Goal: Task Accomplishment & Management: Manage account settings

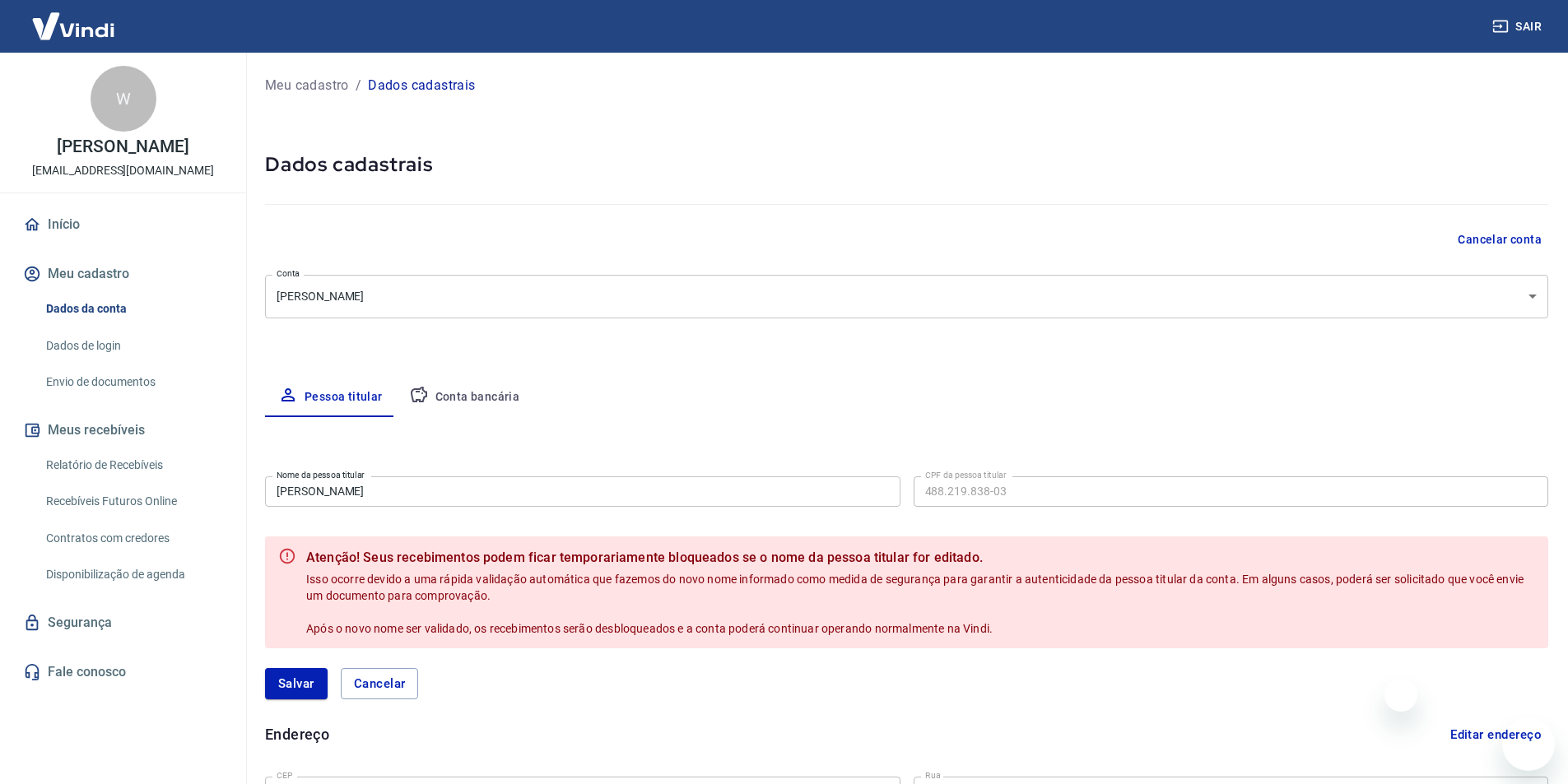
select select "SP"
select select "business"
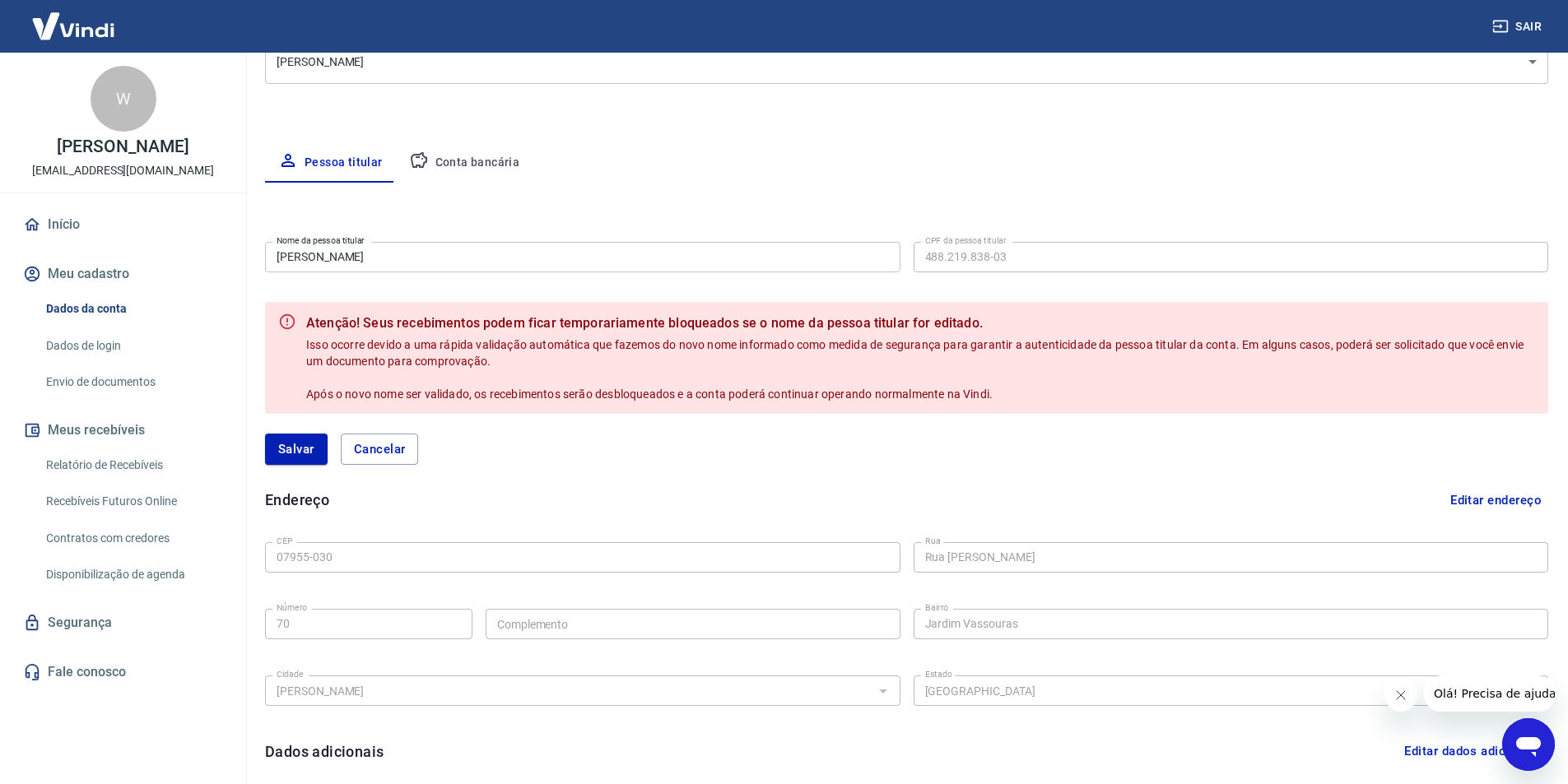
scroll to position [174, 0]
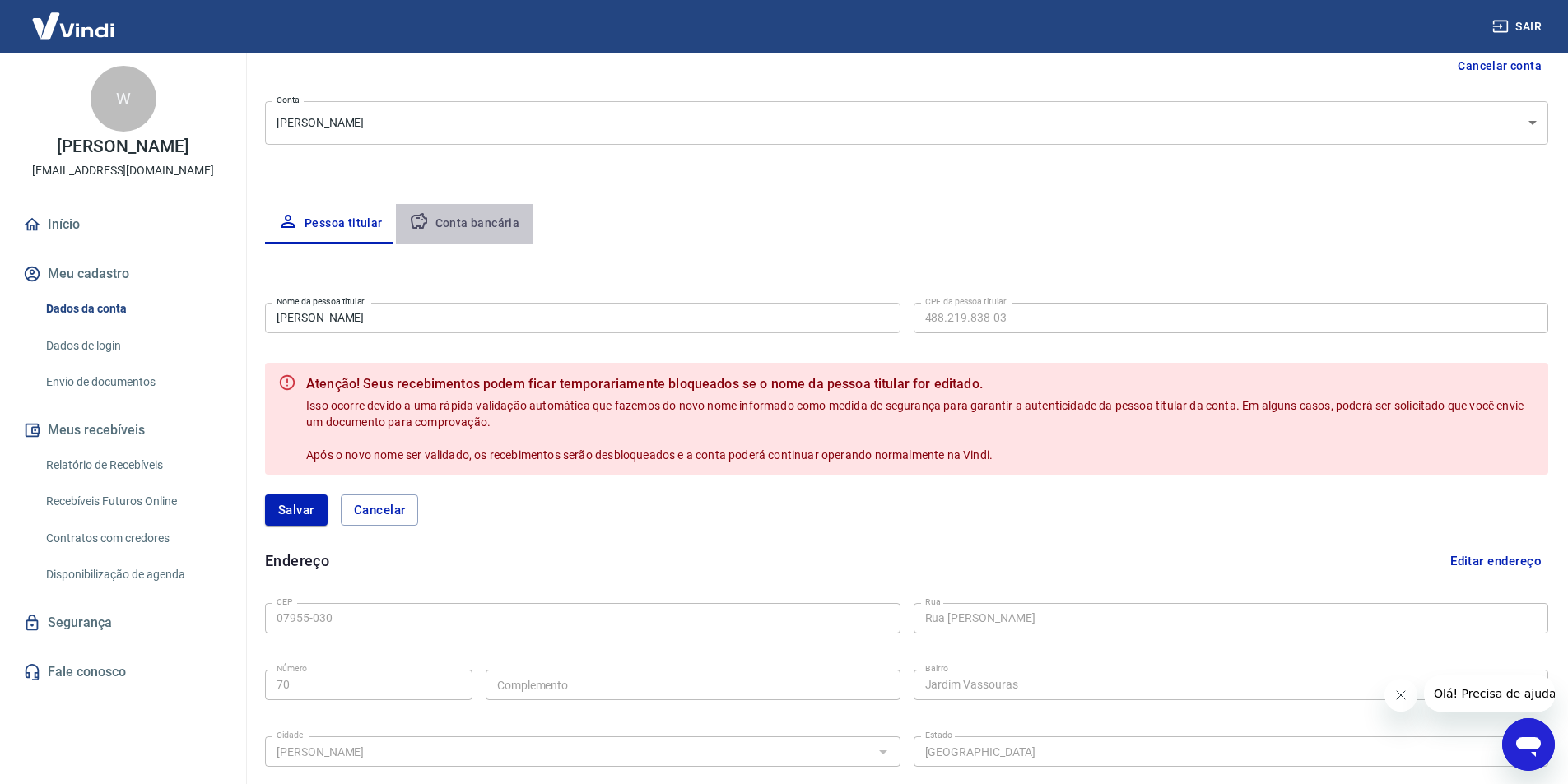
click at [496, 227] on button "Conta bancária" at bounding box center [465, 223] width 137 height 40
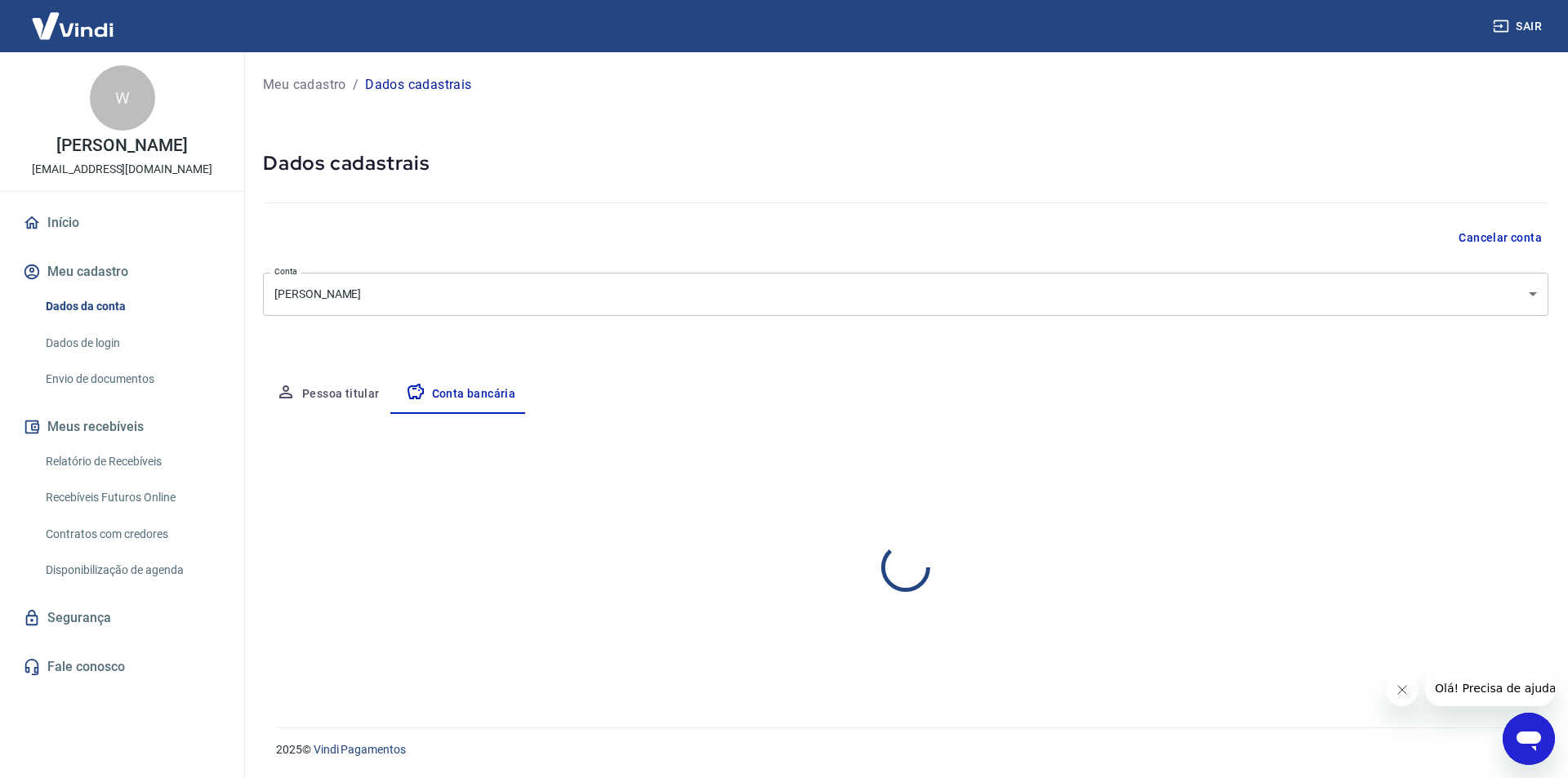
select select "1"
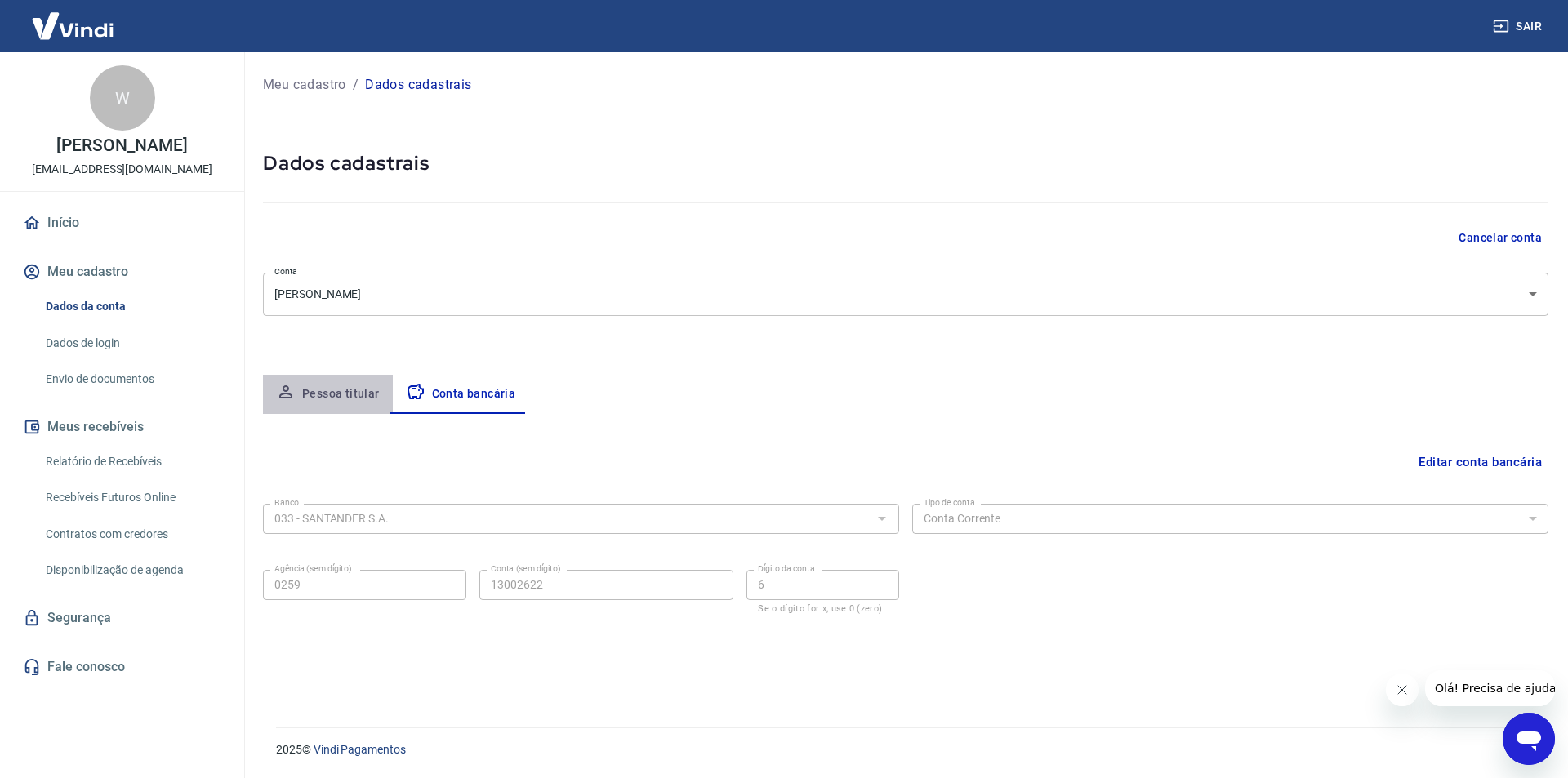
click at [335, 382] on button "Pessoa titular" at bounding box center [328, 394] width 130 height 39
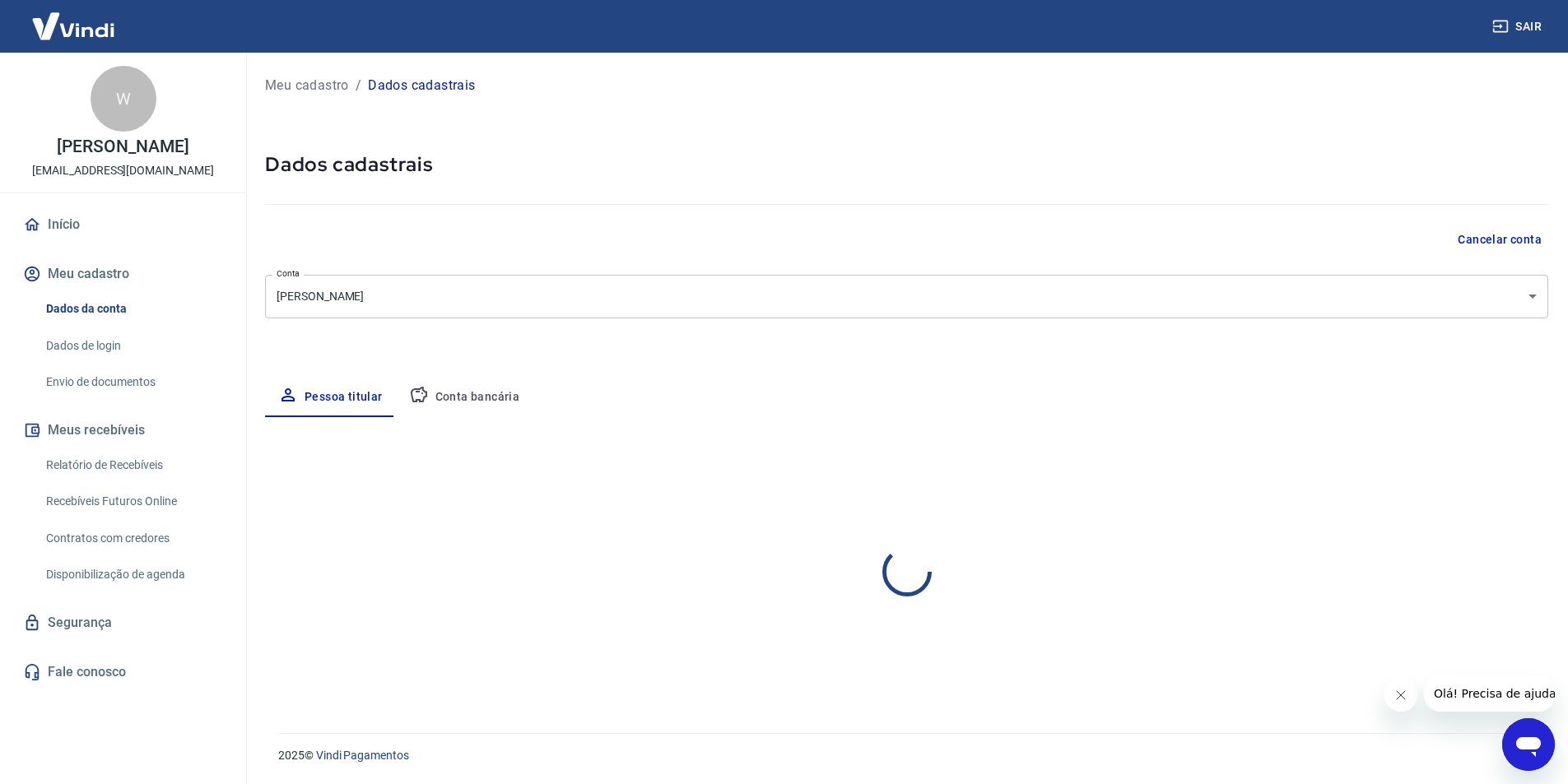
select select "SP"
select select "business"
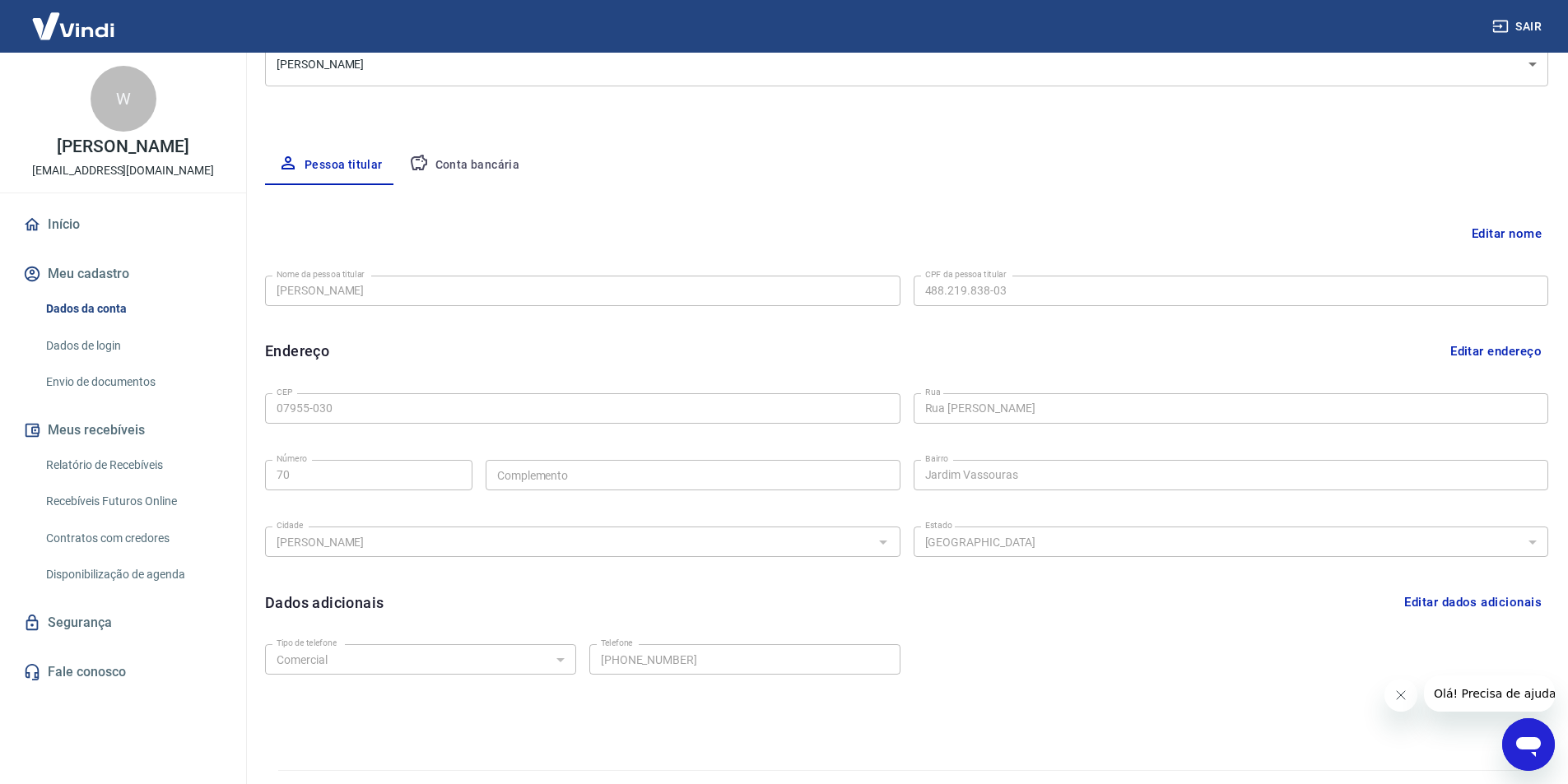
scroll to position [269, 0]
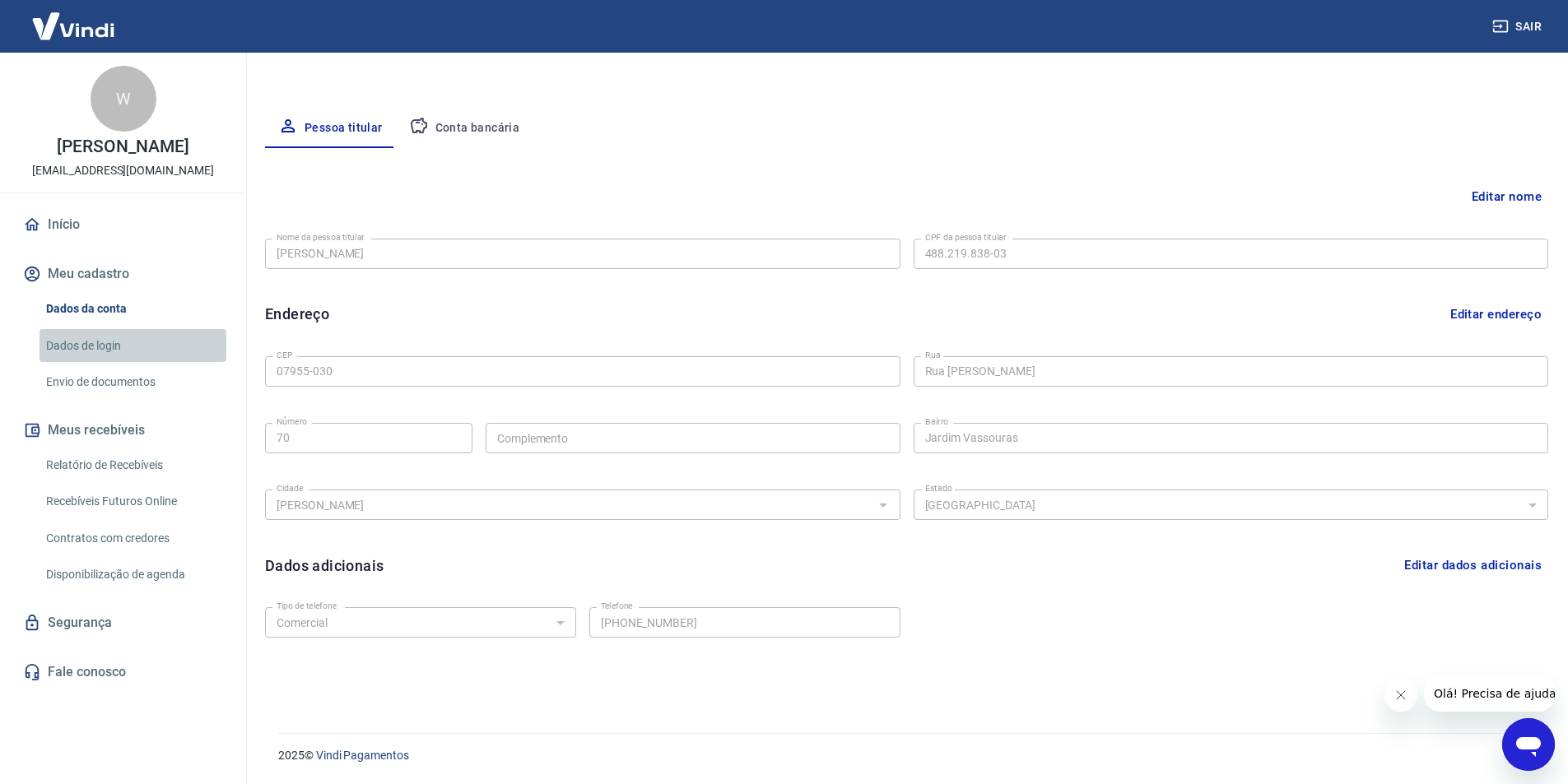
click at [111, 345] on link "Dados de login" at bounding box center [133, 346] width 187 height 33
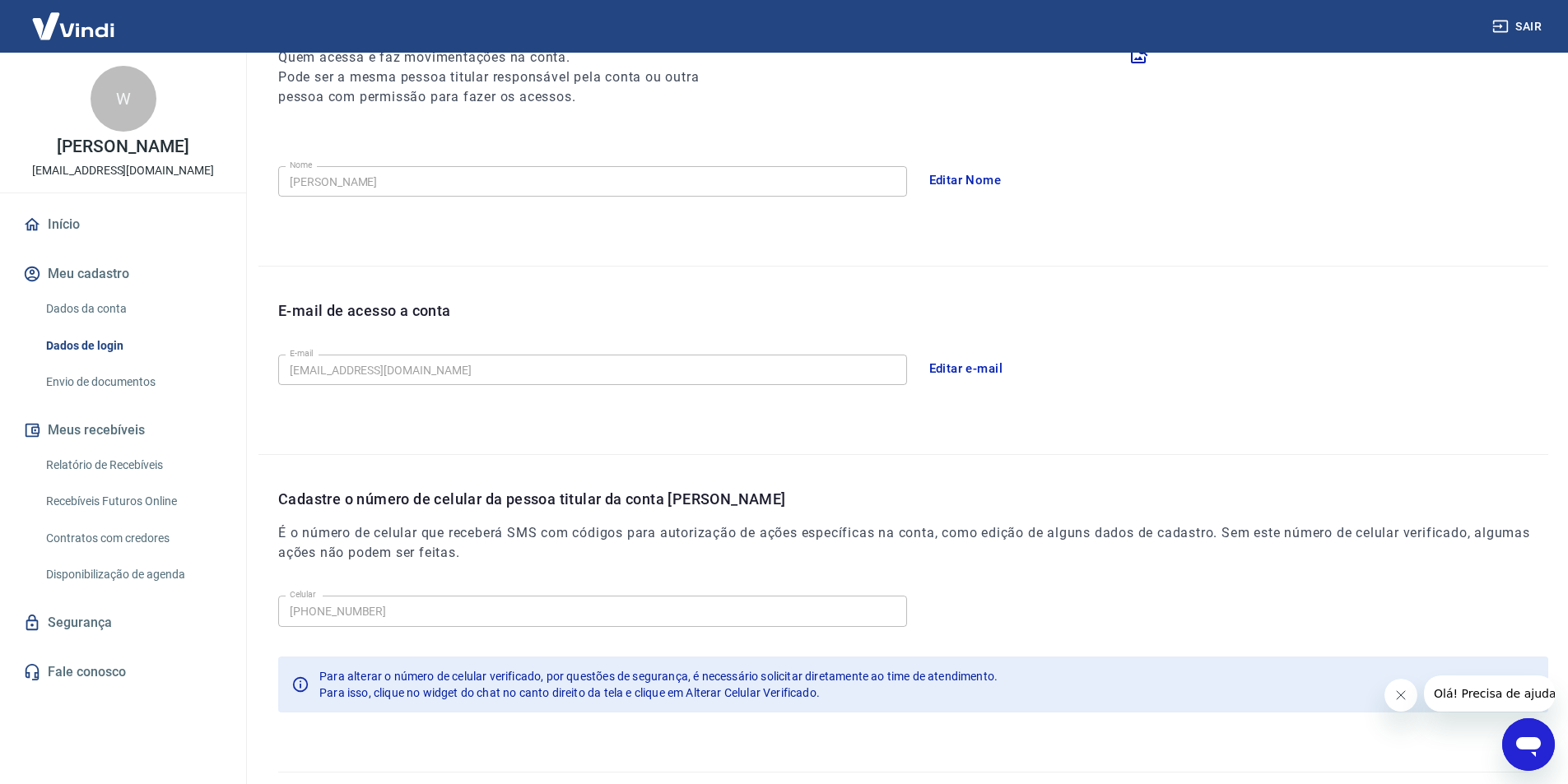
scroll to position [270, 0]
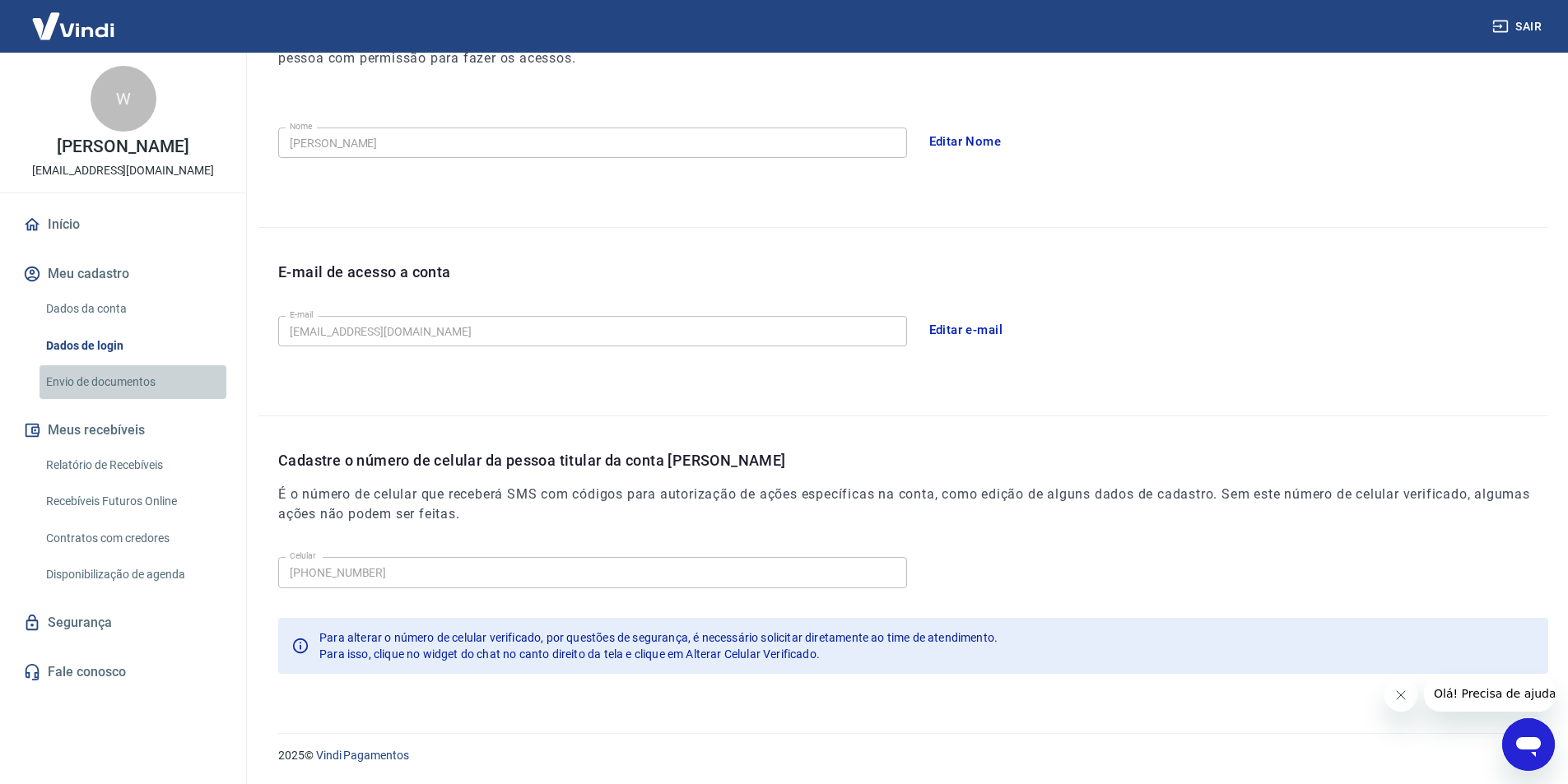
click at [90, 381] on link "Envio de documentos" at bounding box center [133, 382] width 187 height 33
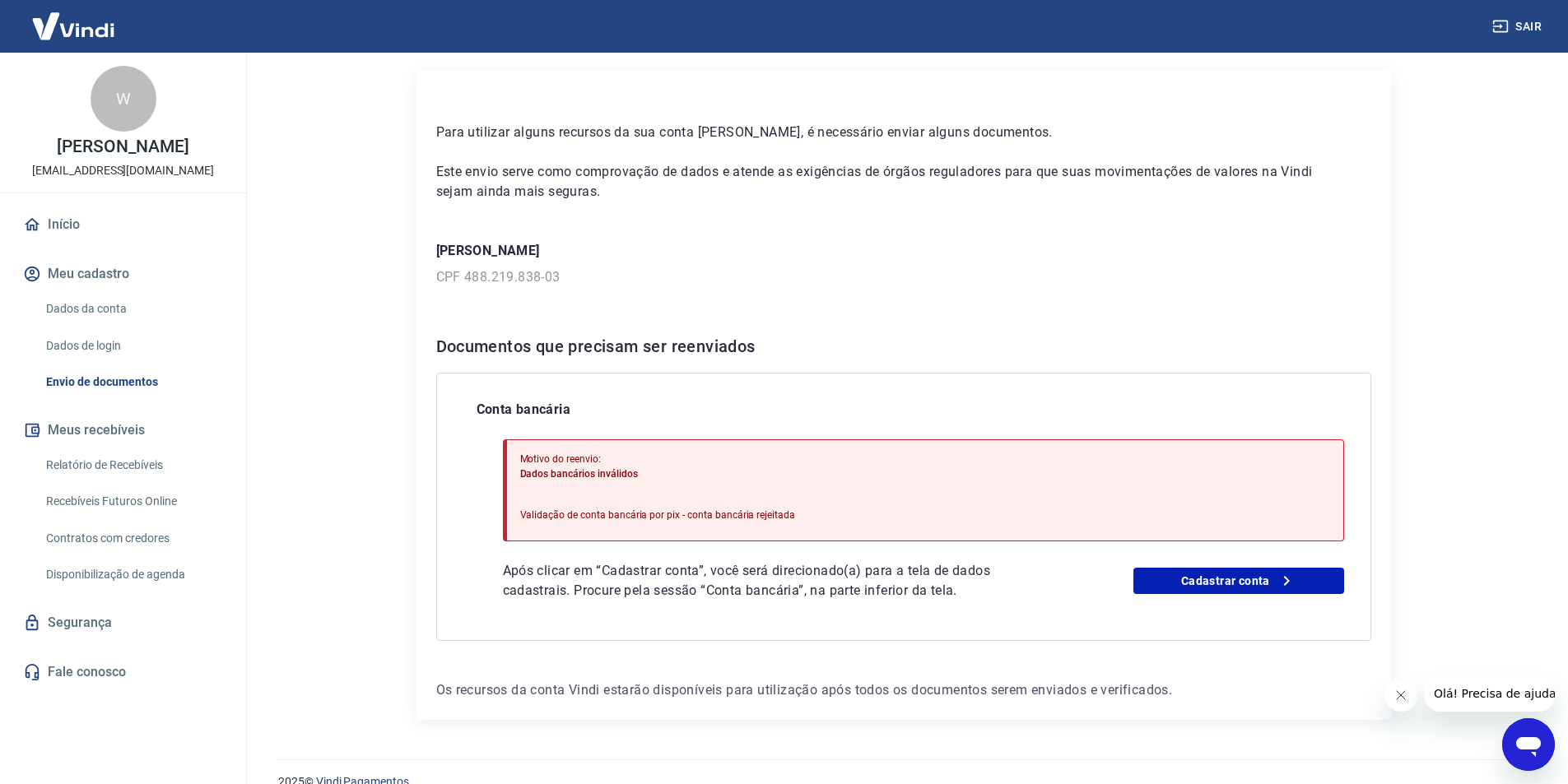
scroll to position [92, 0]
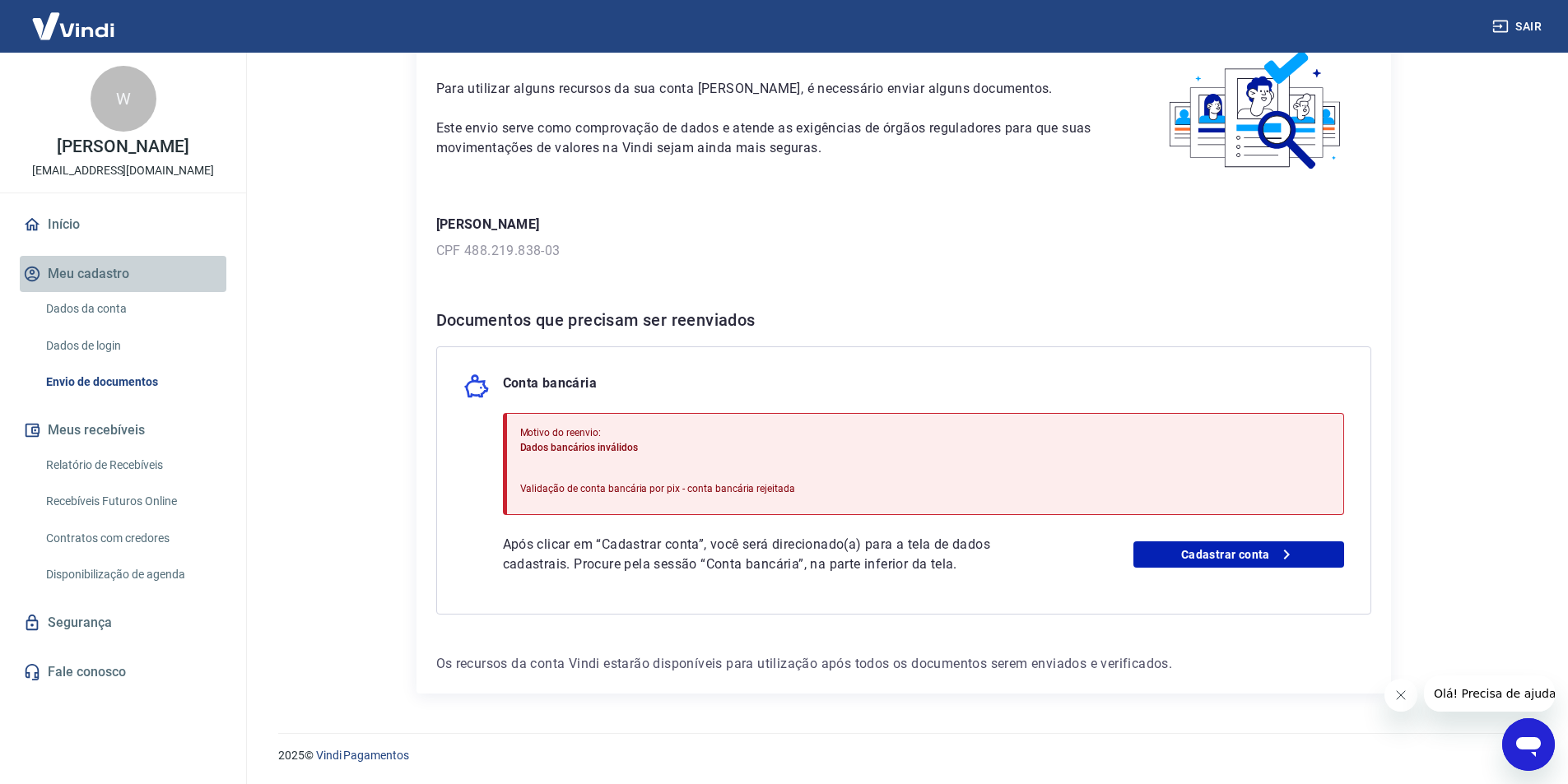
click at [105, 281] on button "Meu cadastro" at bounding box center [122, 273] width 206 height 36
click at [105, 307] on link "Dados da conta" at bounding box center [133, 309] width 187 height 33
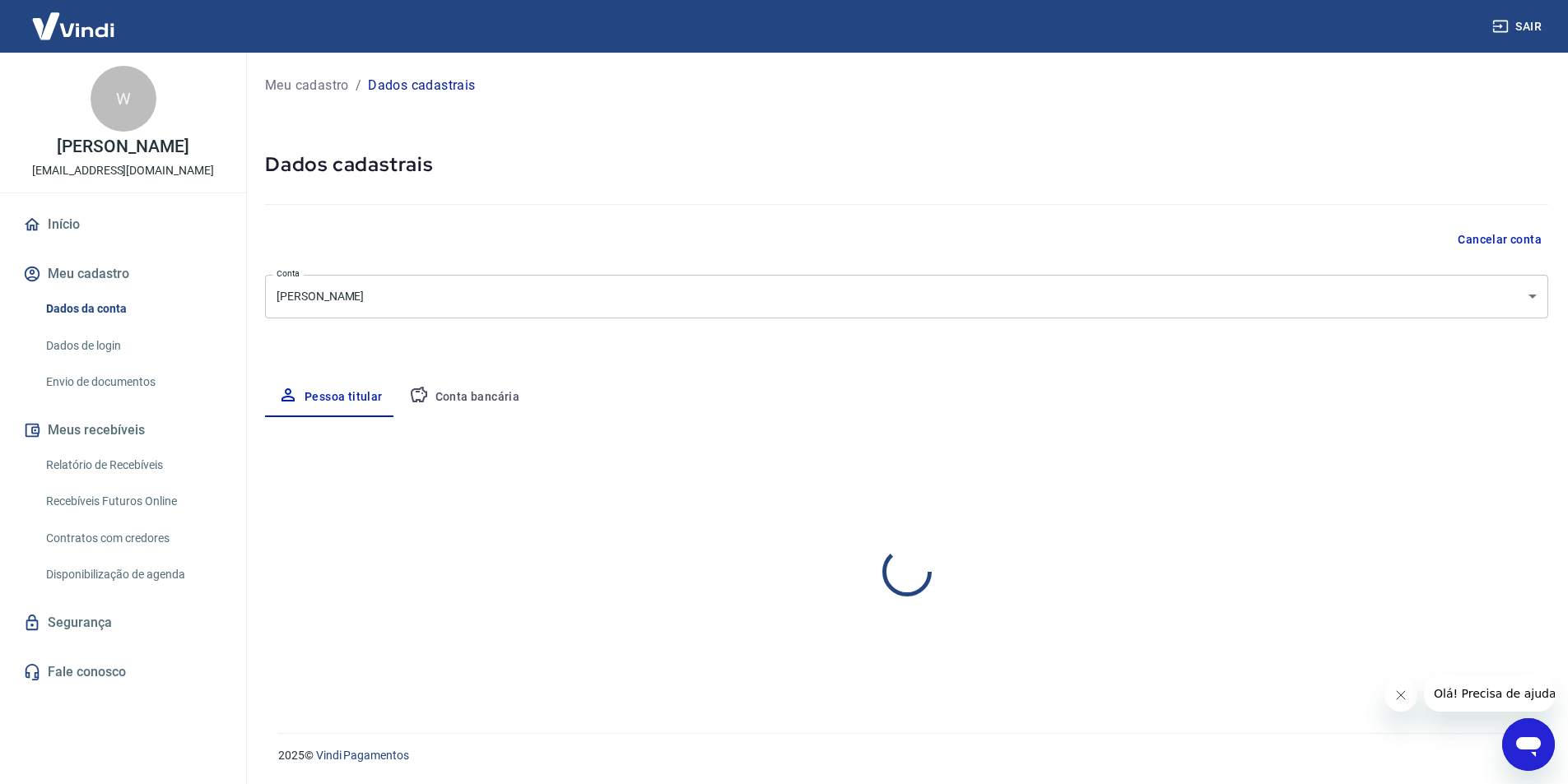
select select "SP"
select select "business"
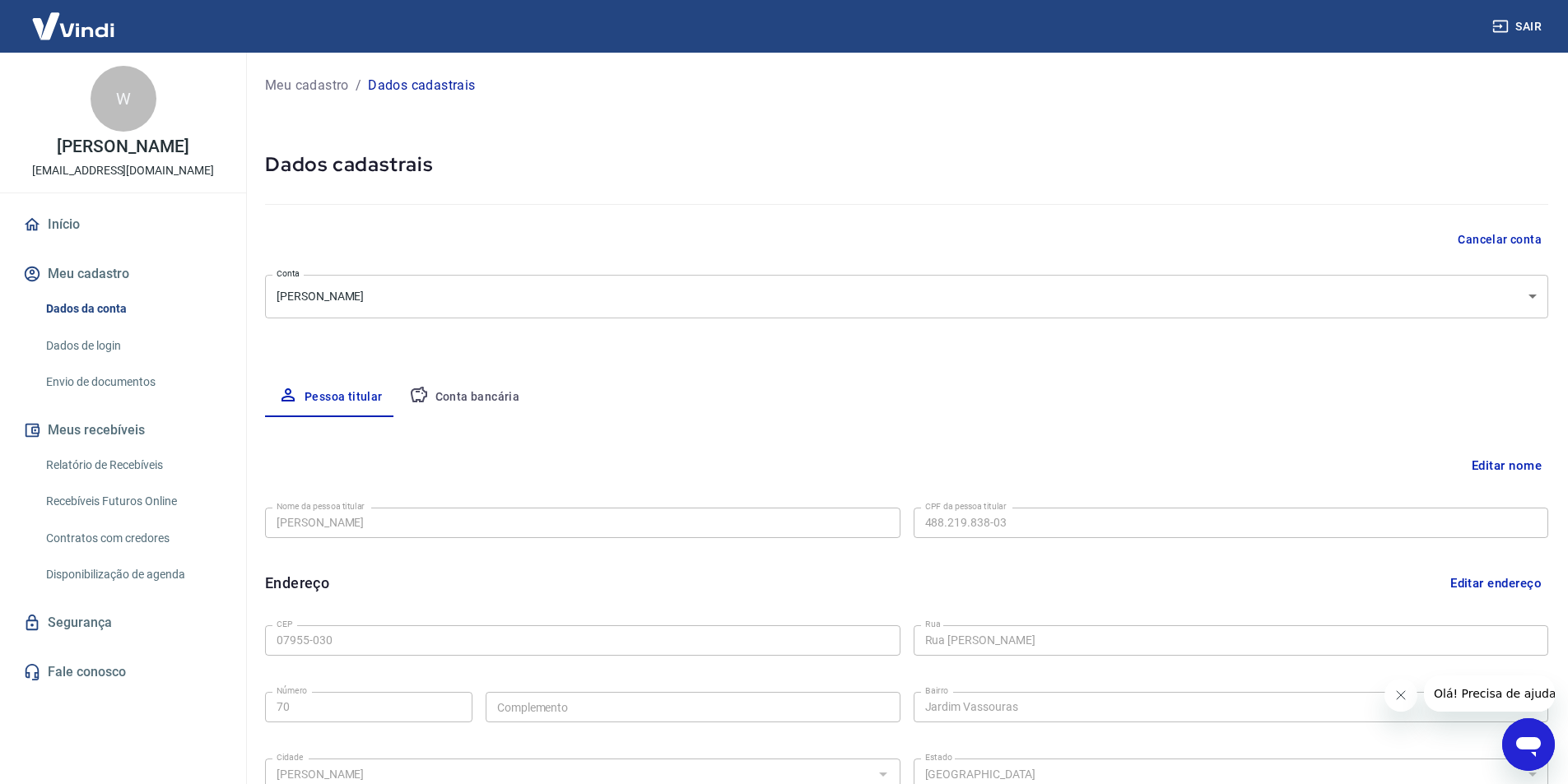
scroll to position [269, 0]
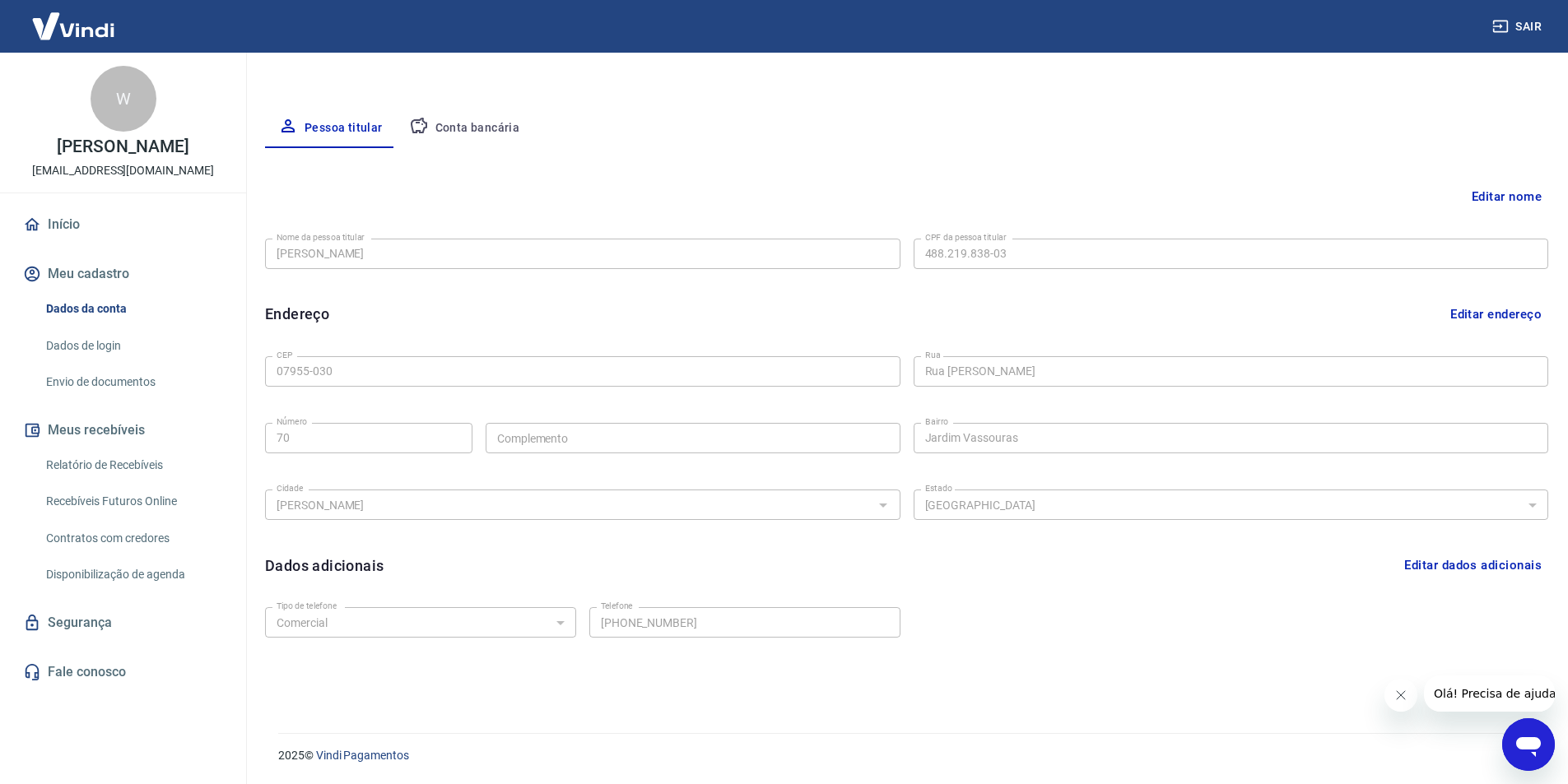
click at [1513, 192] on button "Editar nome" at bounding box center [1506, 197] width 83 height 32
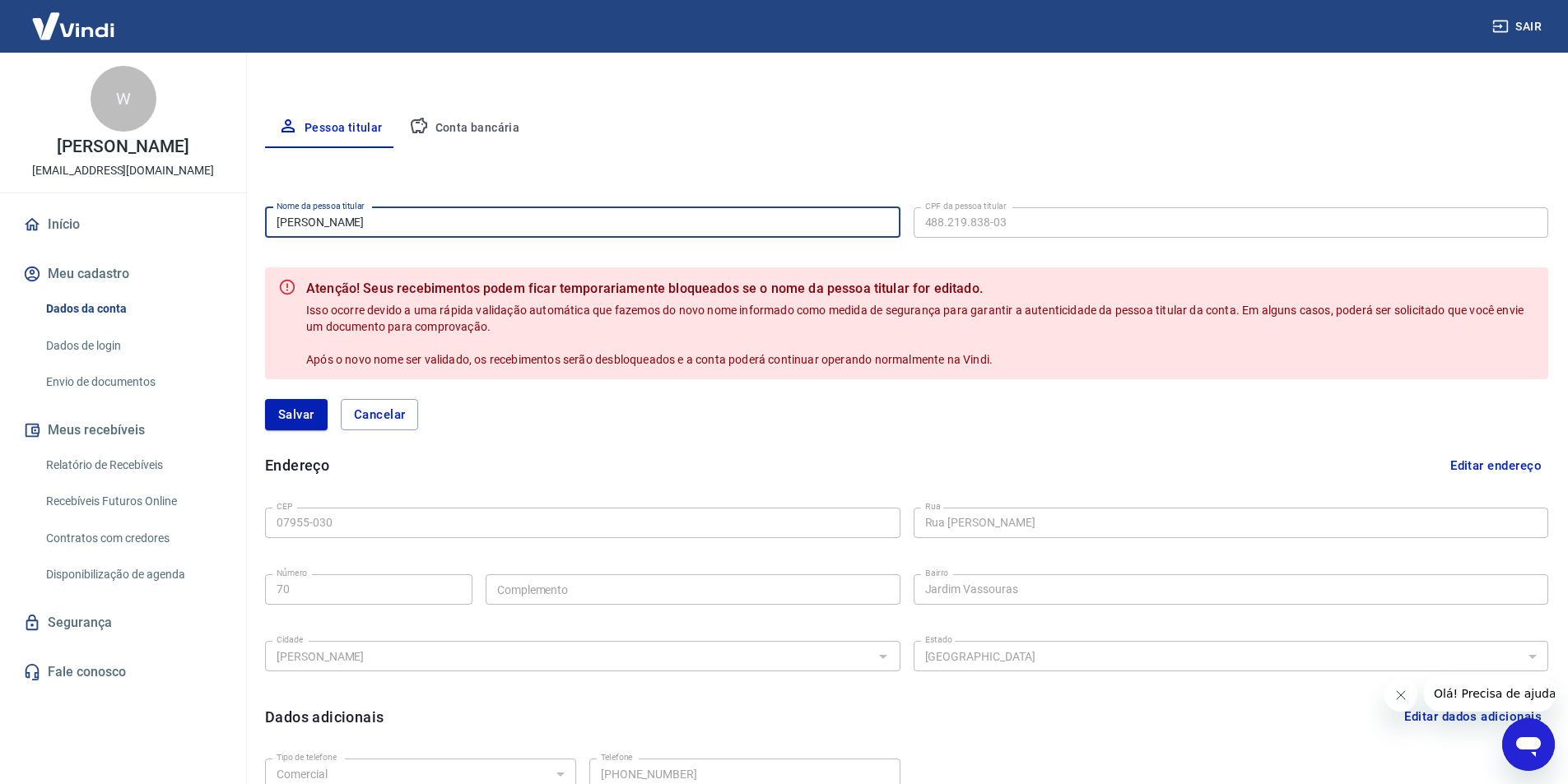
drag, startPoint x: 514, startPoint y: 221, endPoint x: 202, endPoint y: 252, distance: 313.5
click at [202, 251] on div "Sair W WESLEY CARVALHO SOUZA [EMAIL_ADDRESS][DOMAIN_NAME] Início Meu cadastro D…" at bounding box center [784, 123] width 1568 height 784
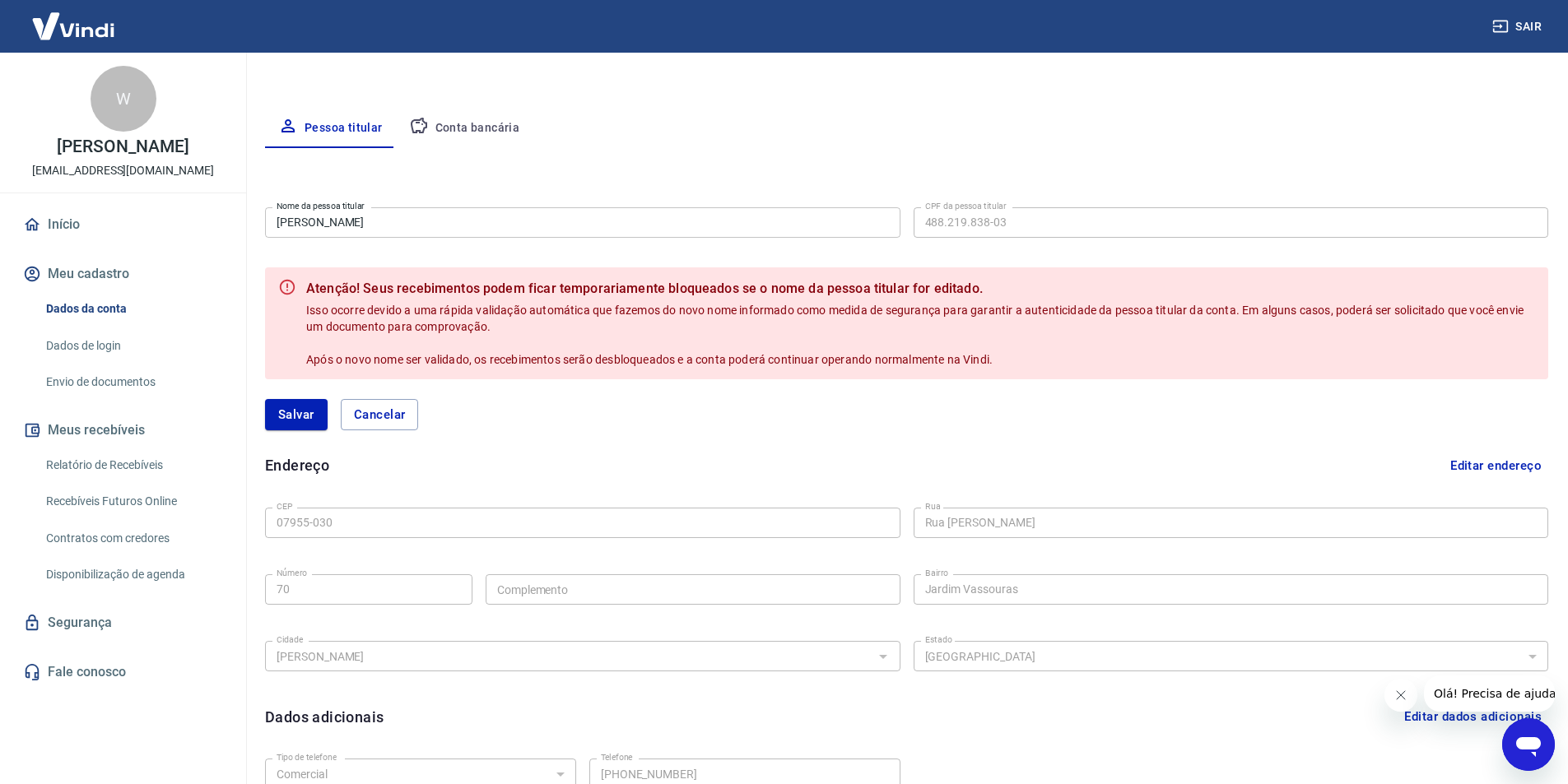
click at [662, 232] on input "[PERSON_NAME]" at bounding box center [582, 222] width 635 height 31
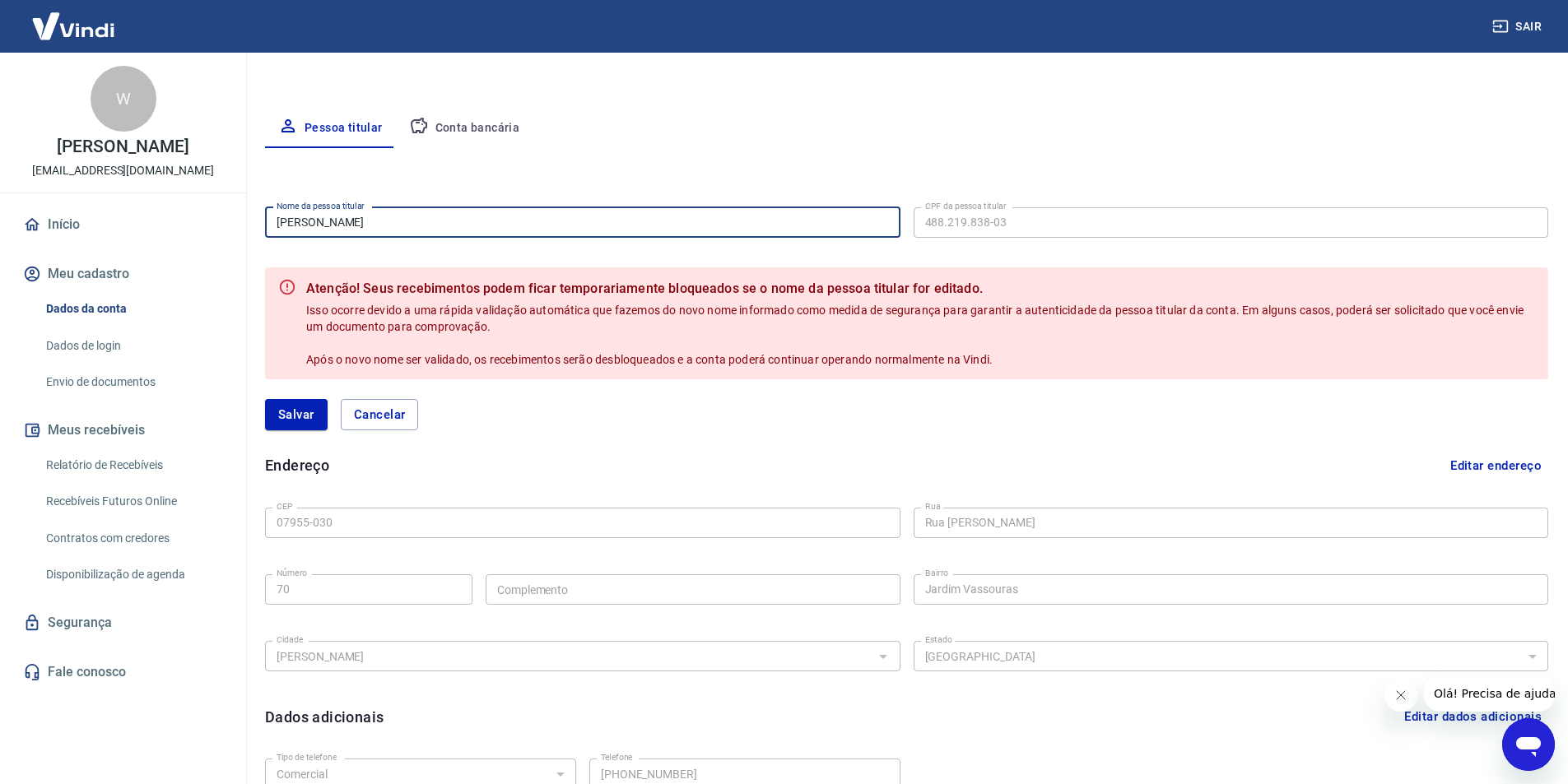
click at [657, 232] on input "[PERSON_NAME]" at bounding box center [582, 222] width 635 height 31
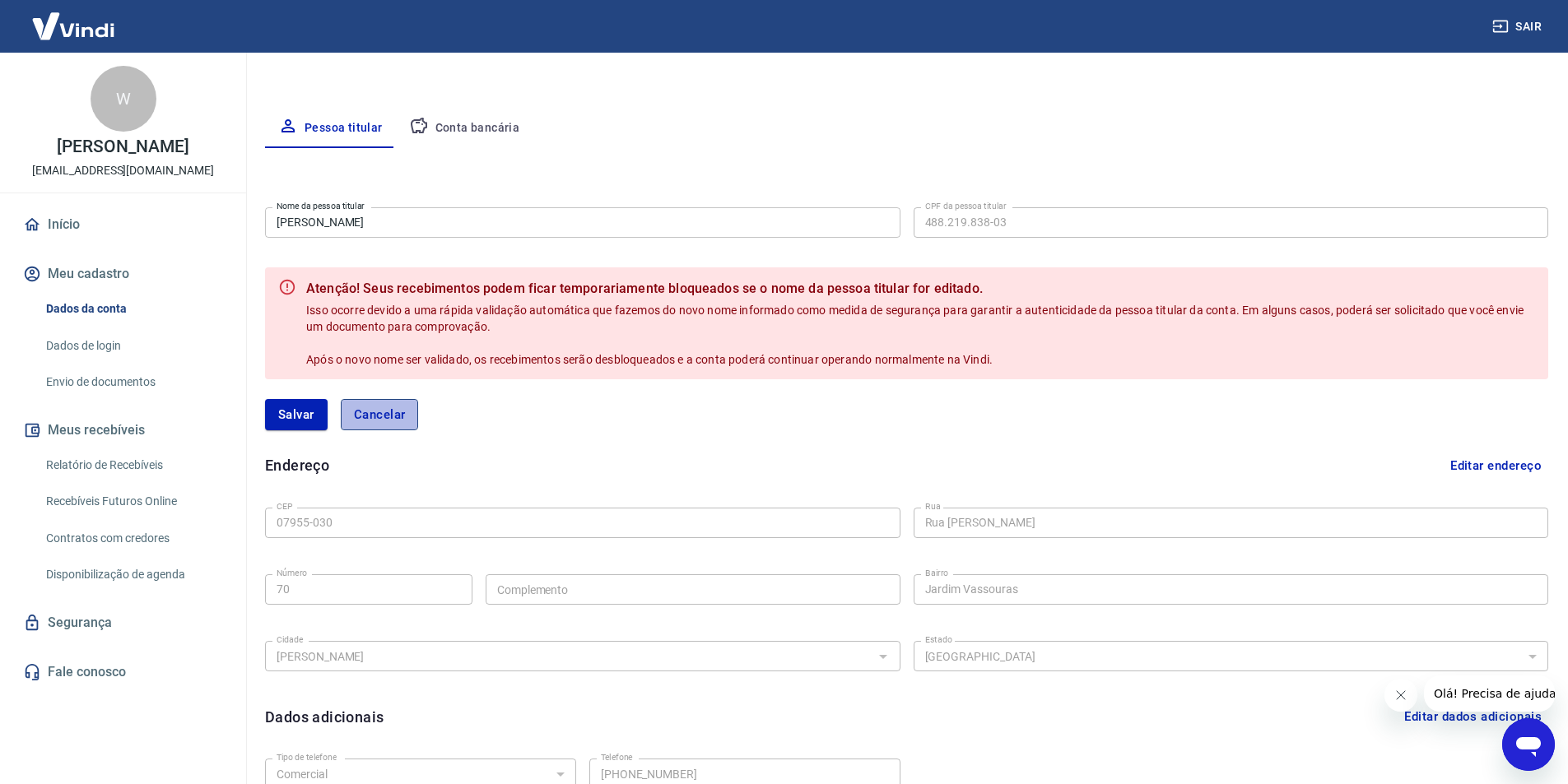
click at [368, 416] on button "Cancelar" at bounding box center [379, 414] width 78 height 32
type input "[PERSON_NAME]"
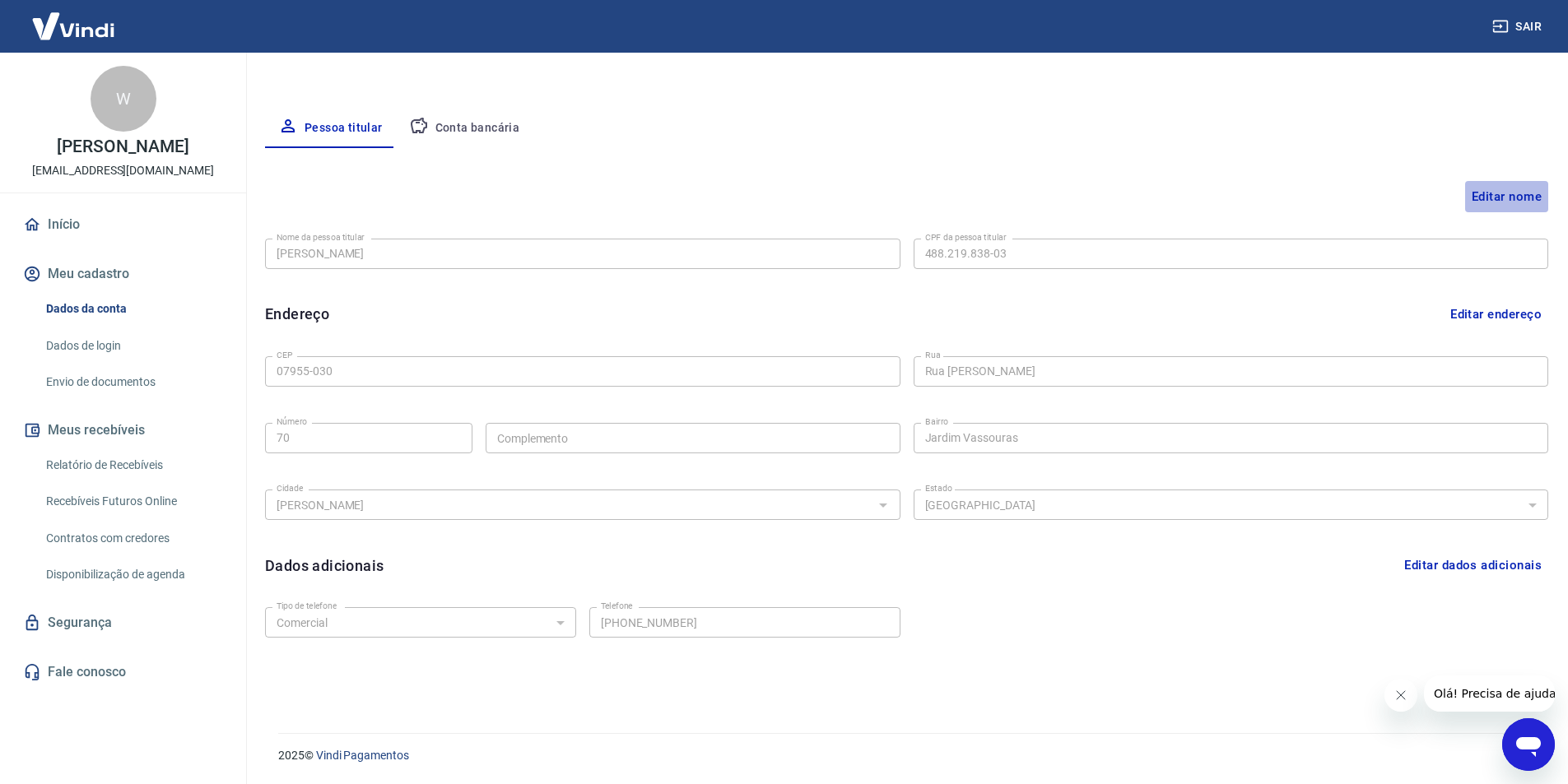
click at [1505, 205] on button "Editar nome" at bounding box center [1506, 197] width 83 height 32
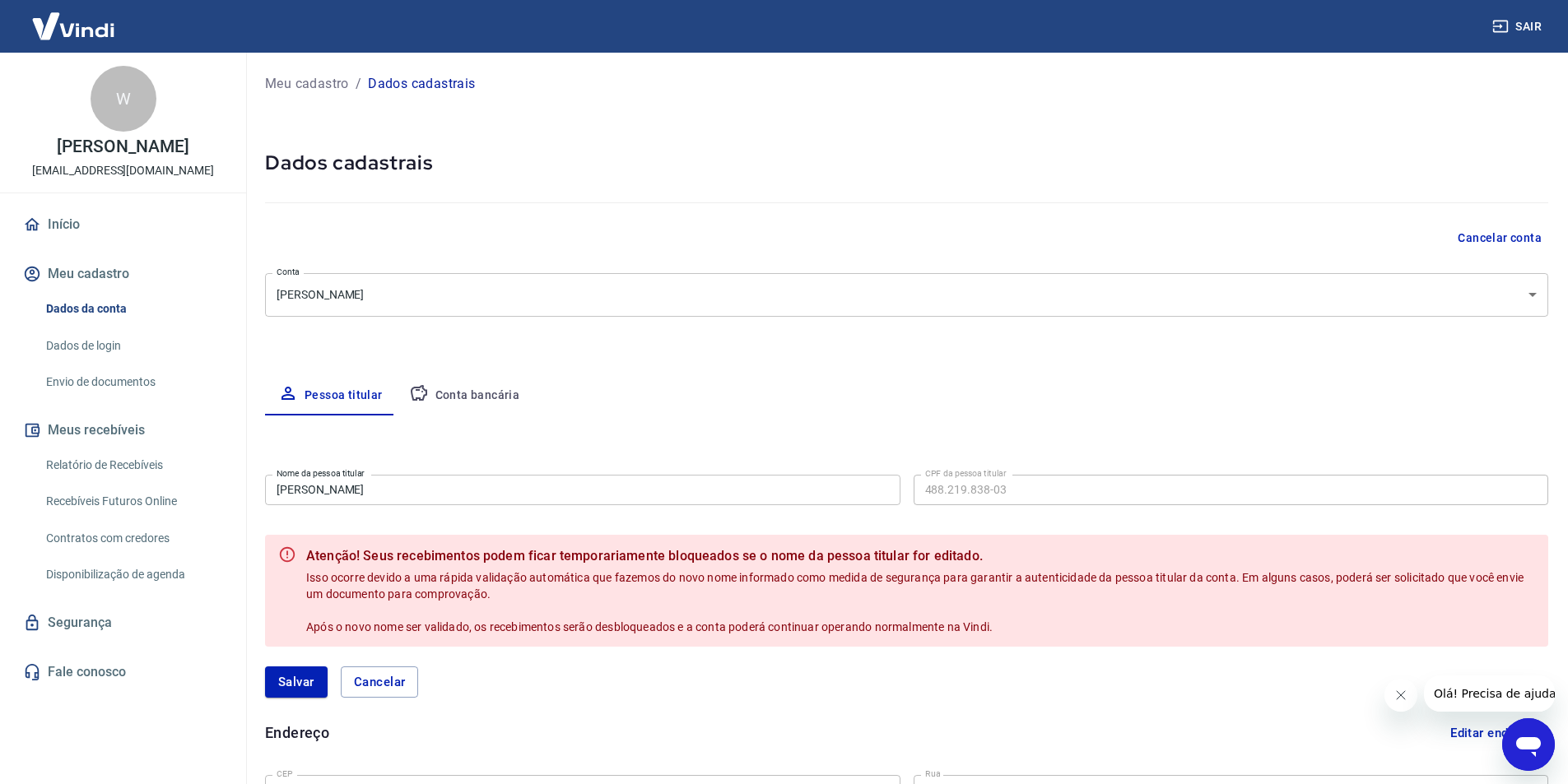
scroll to position [0, 0]
click at [477, 397] on button "Conta bancária" at bounding box center [465, 397] width 137 height 40
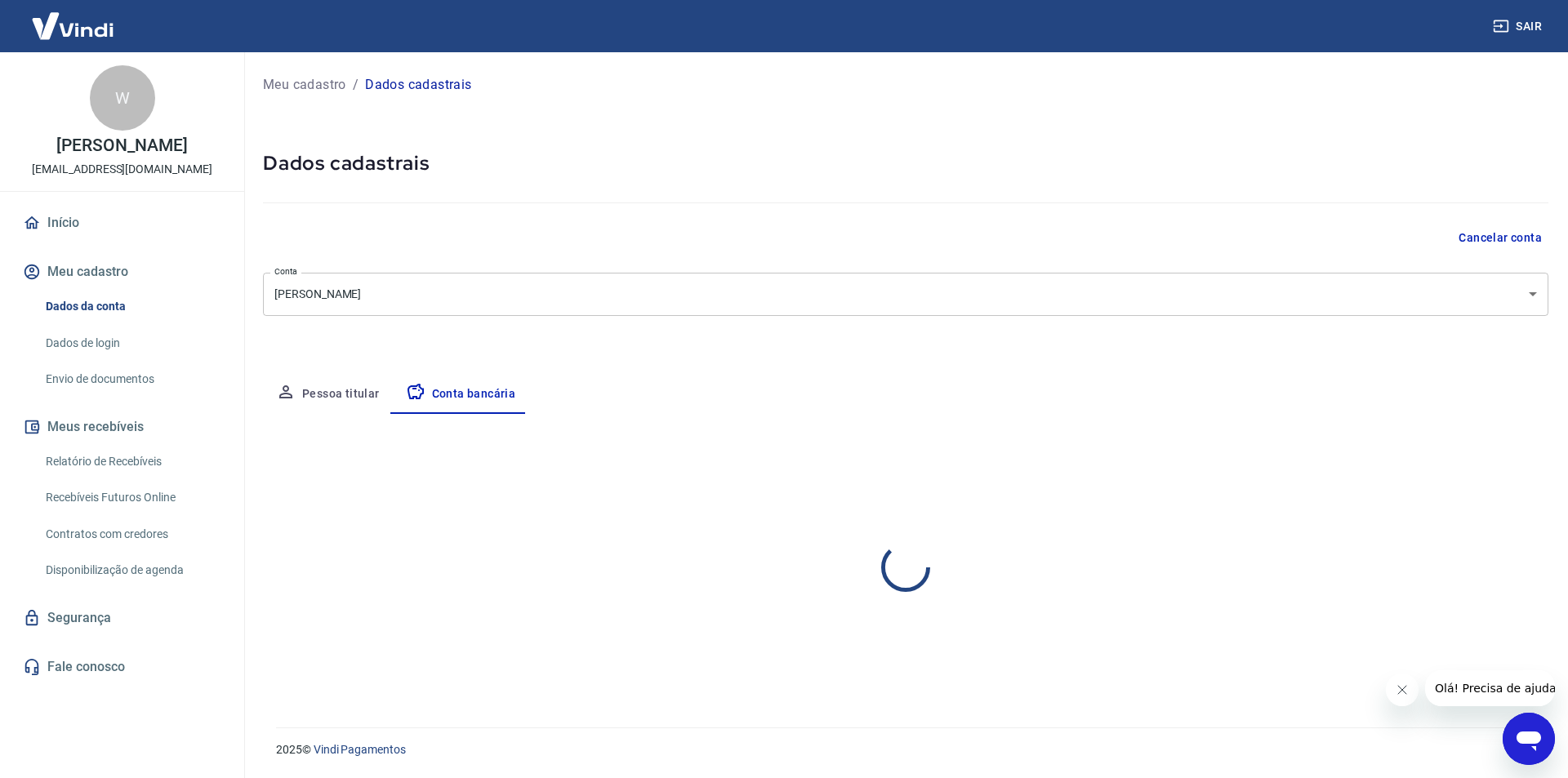
select select "1"
click at [90, 369] on link "Envio de documentos" at bounding box center [132, 379] width 186 height 33
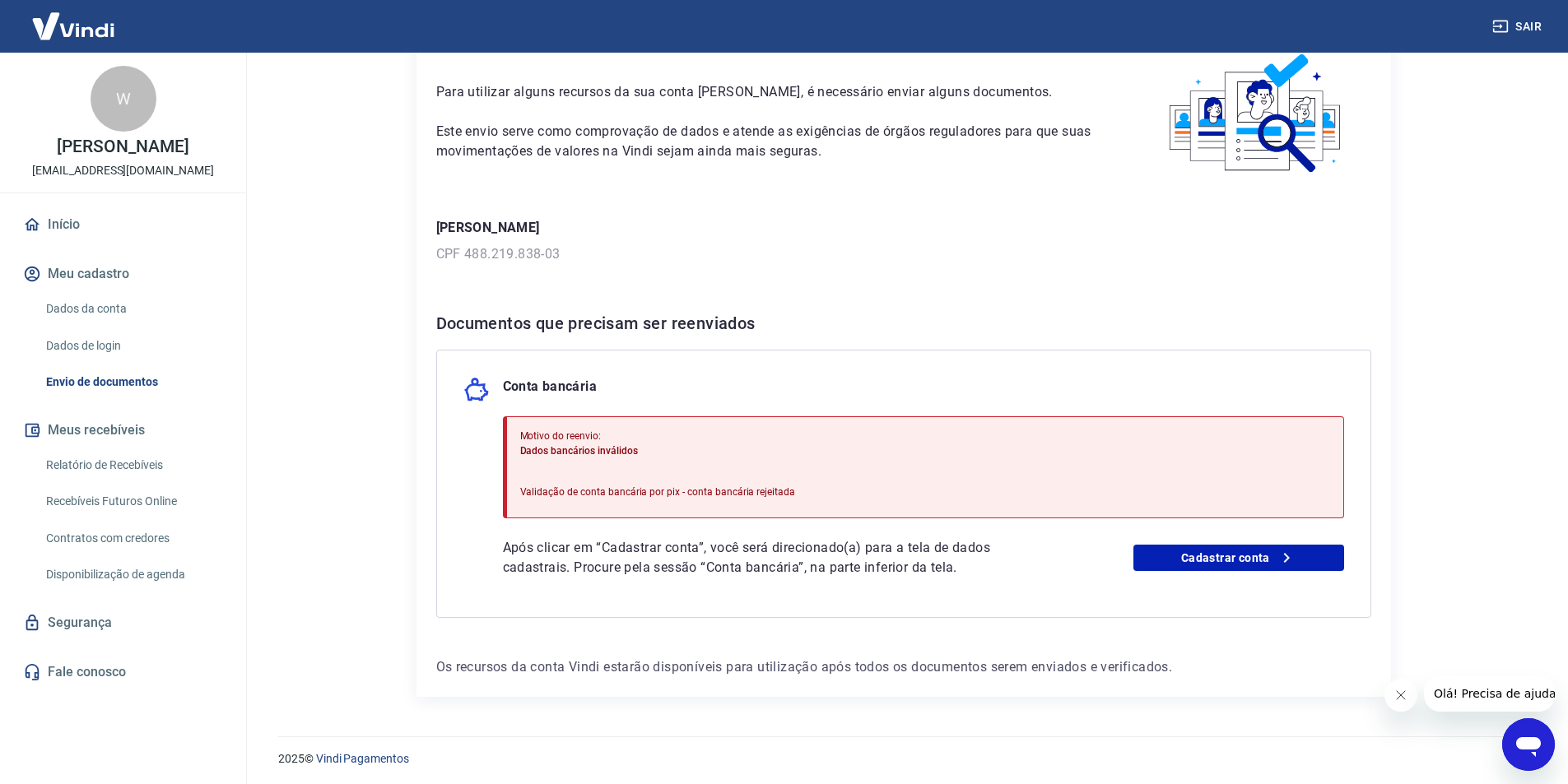
scroll to position [92, 0]
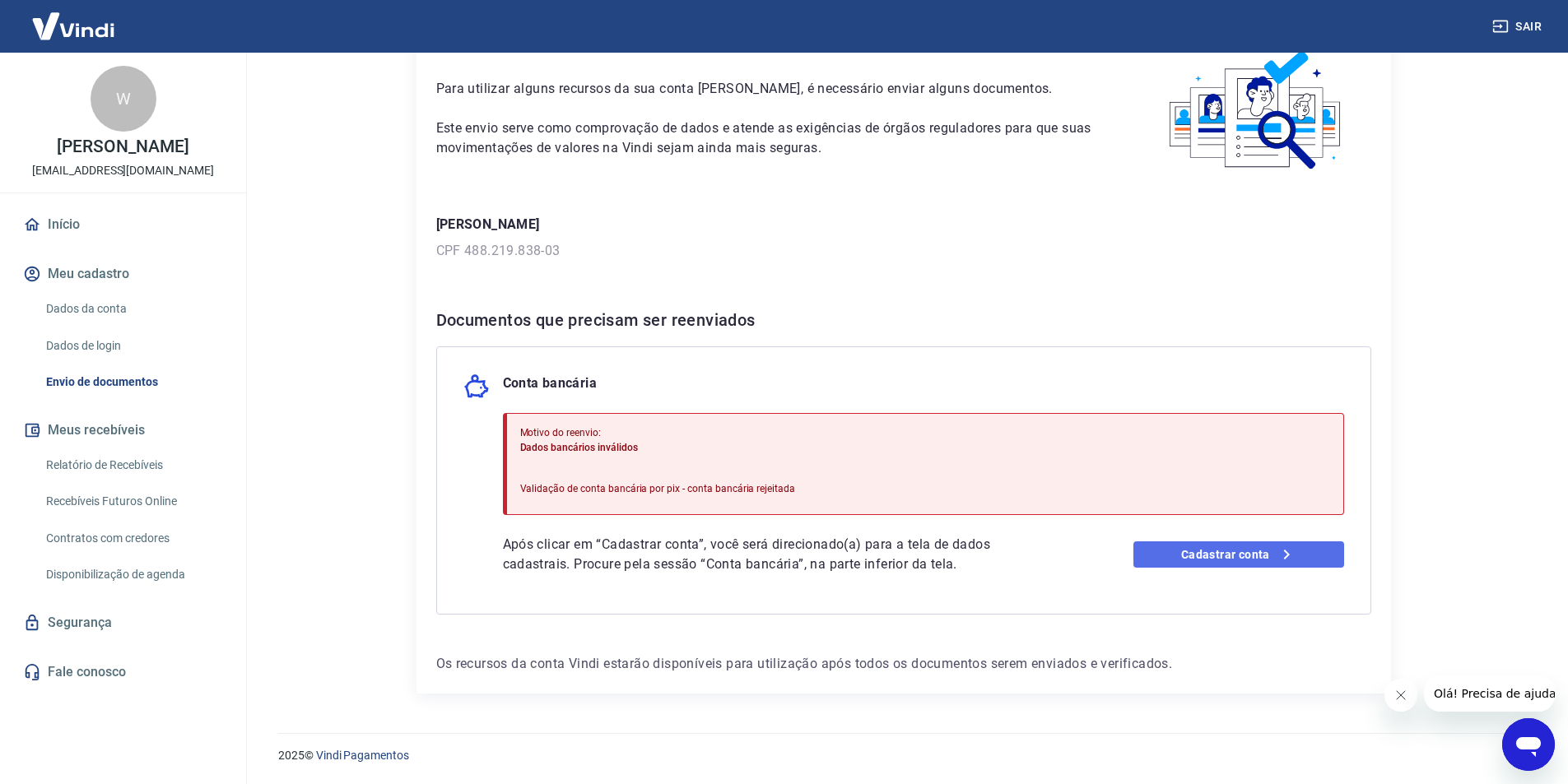
click at [1239, 554] on link "Cadastrar conta" at bounding box center [1239, 554] width 211 height 26
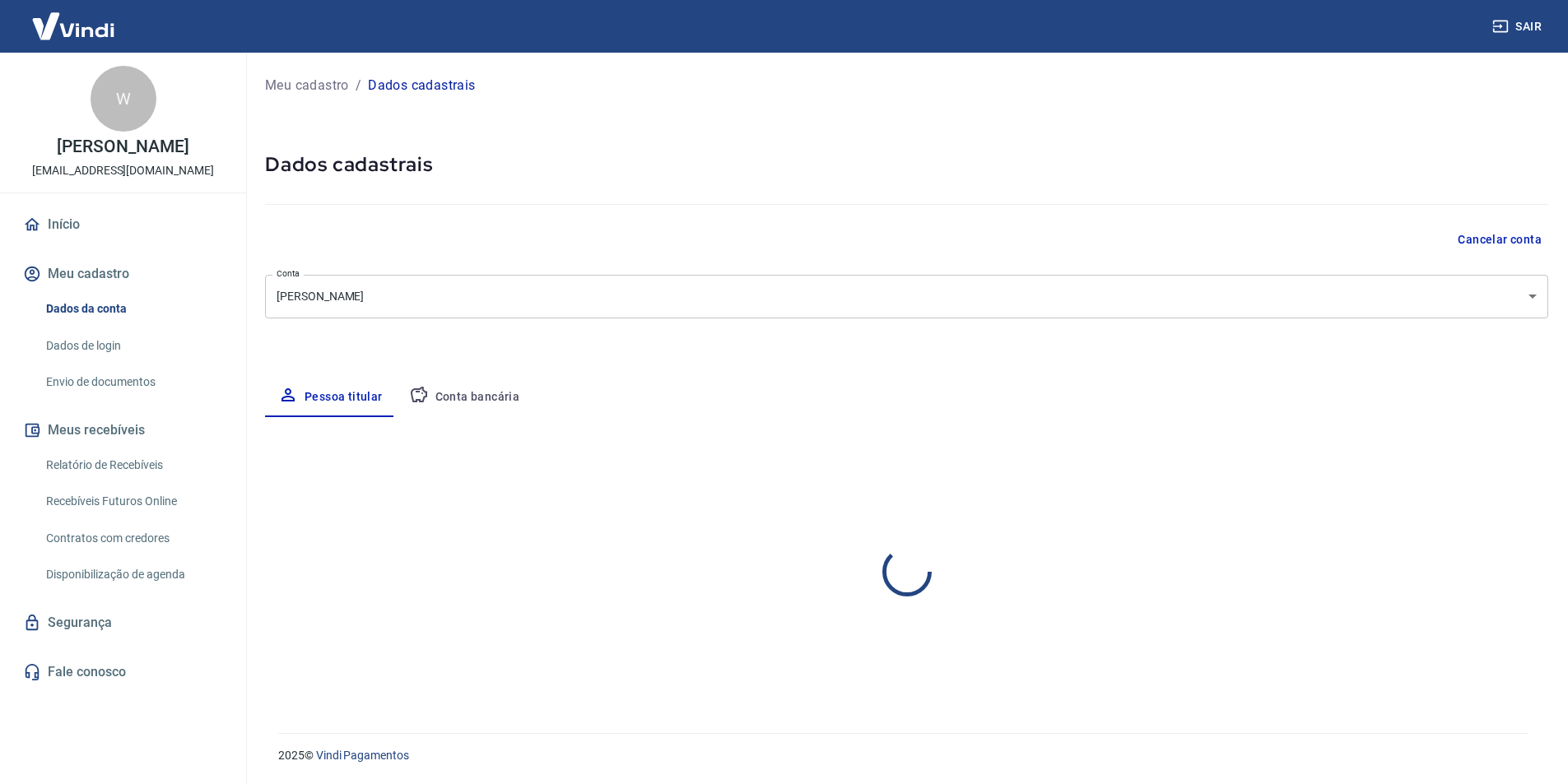
select select "SP"
select select "business"
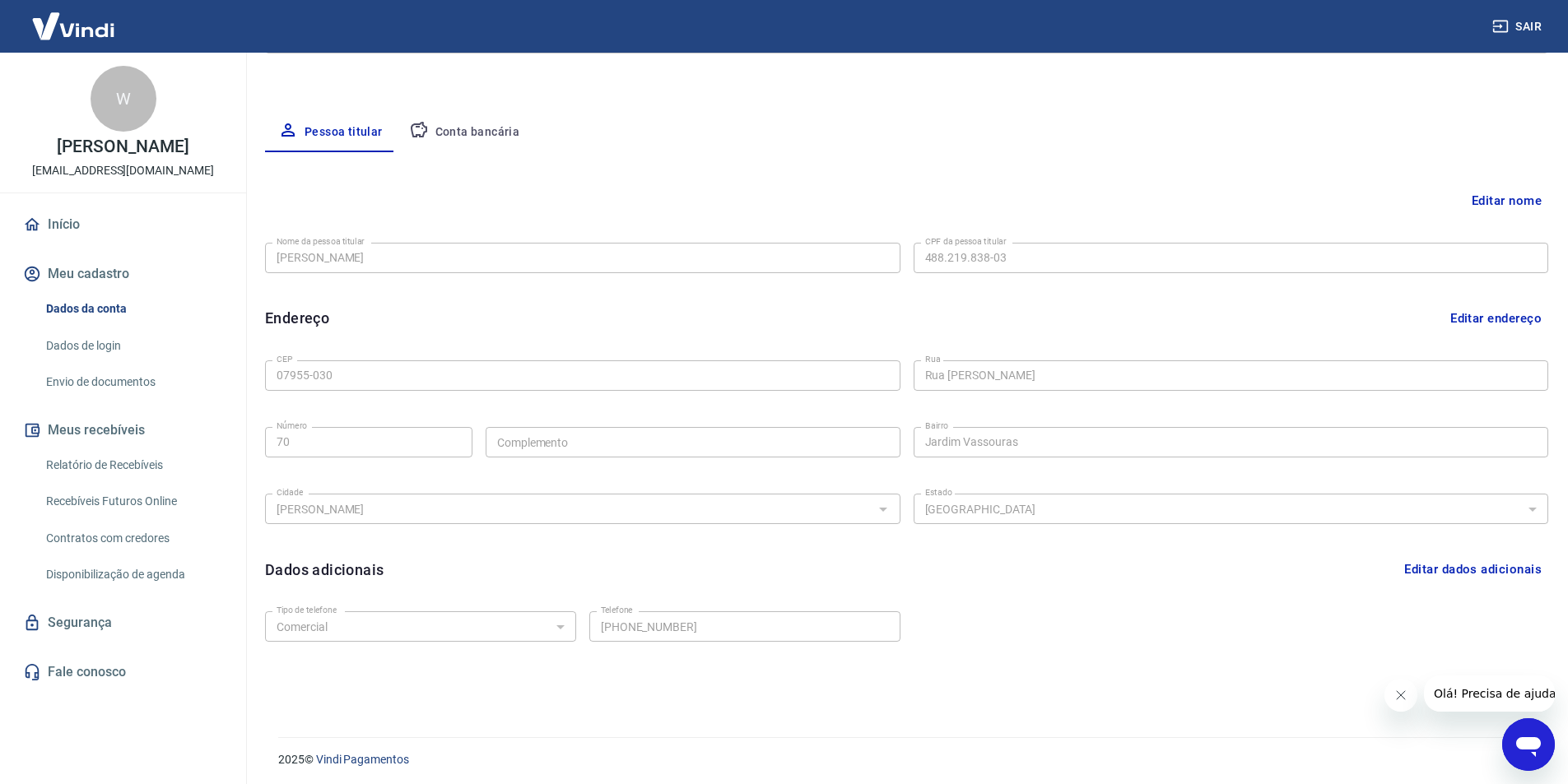
scroll to position [269, 0]
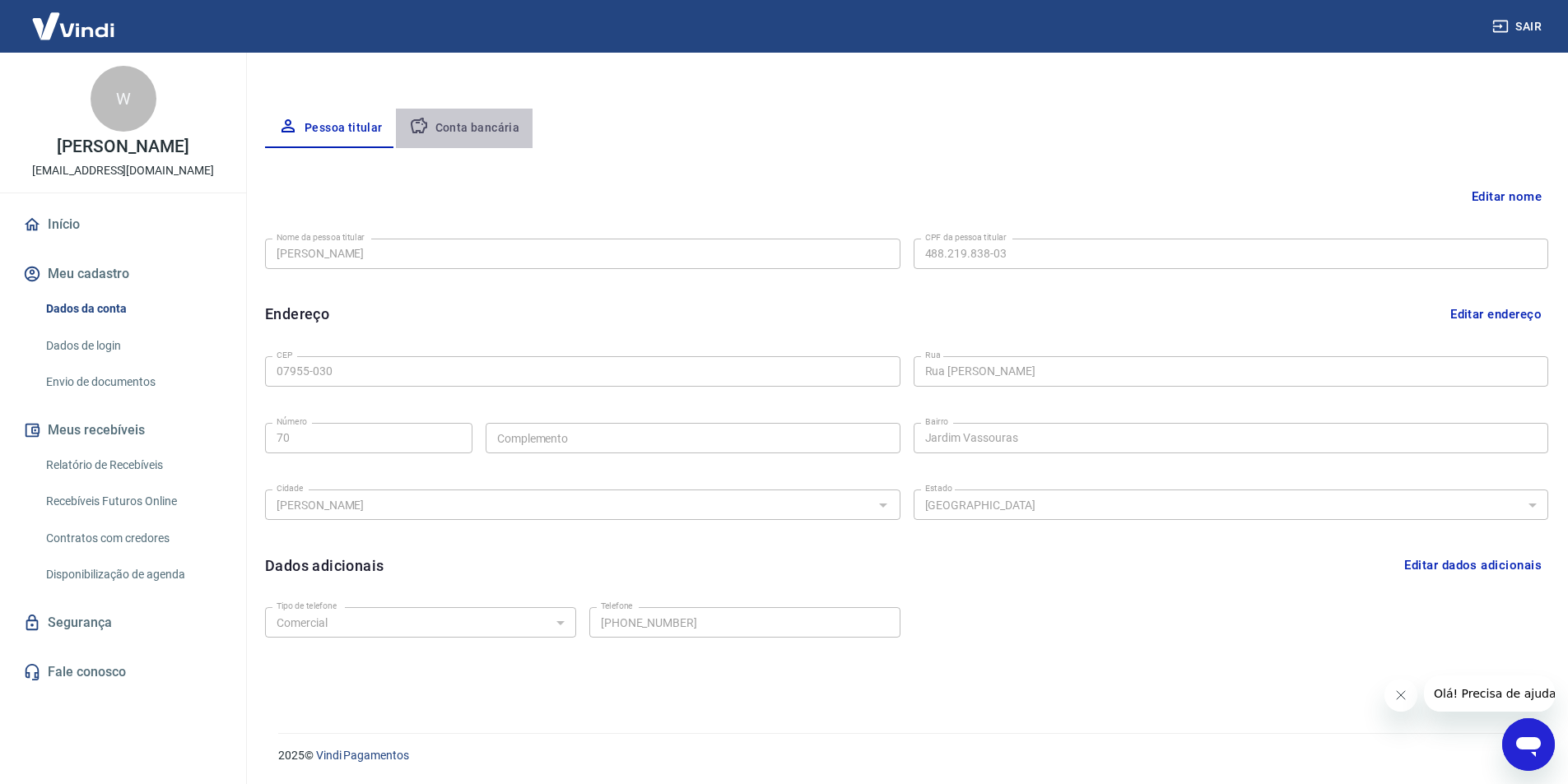
click at [473, 119] on button "Conta bancária" at bounding box center [465, 128] width 137 height 40
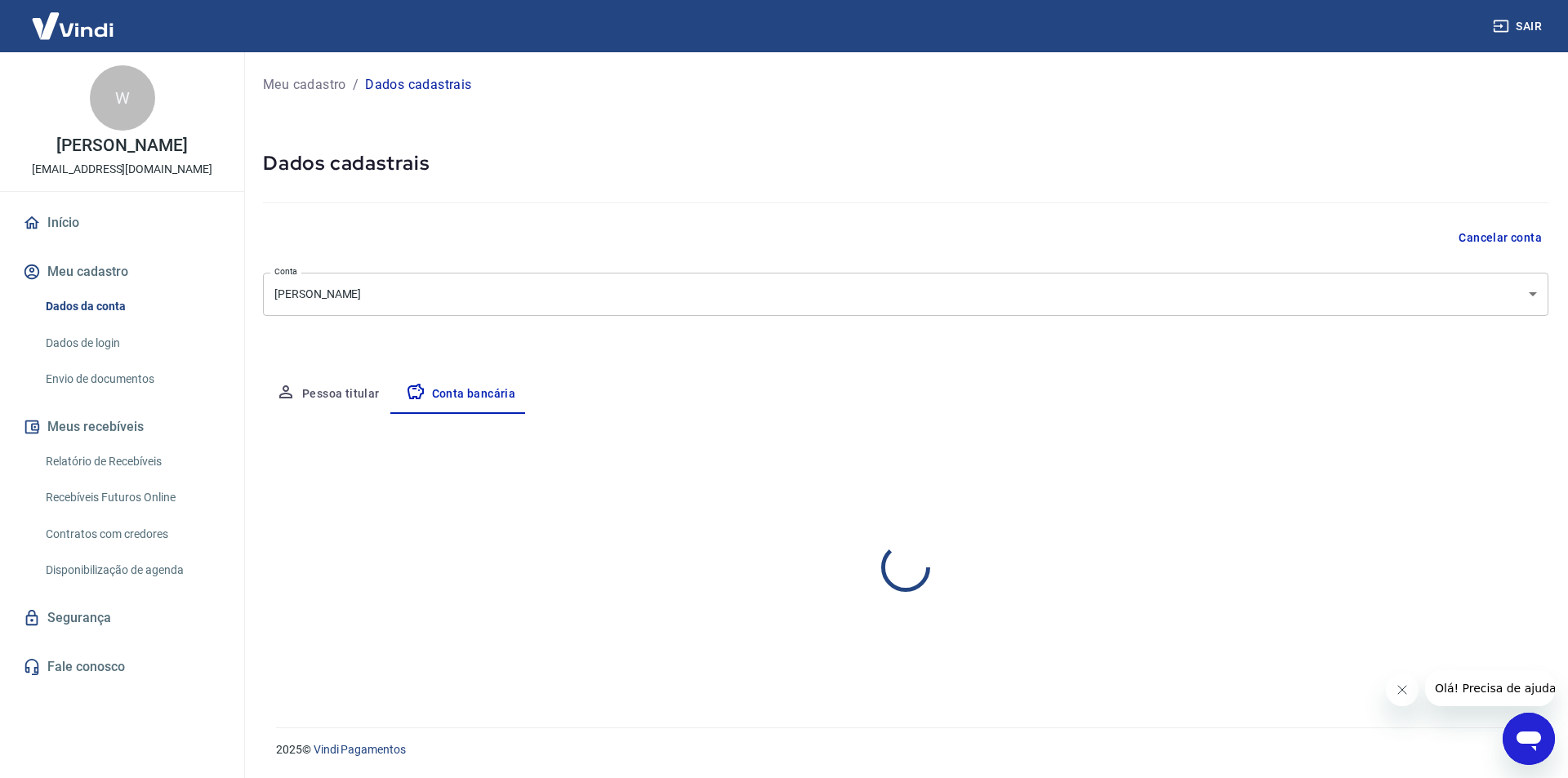
select select "1"
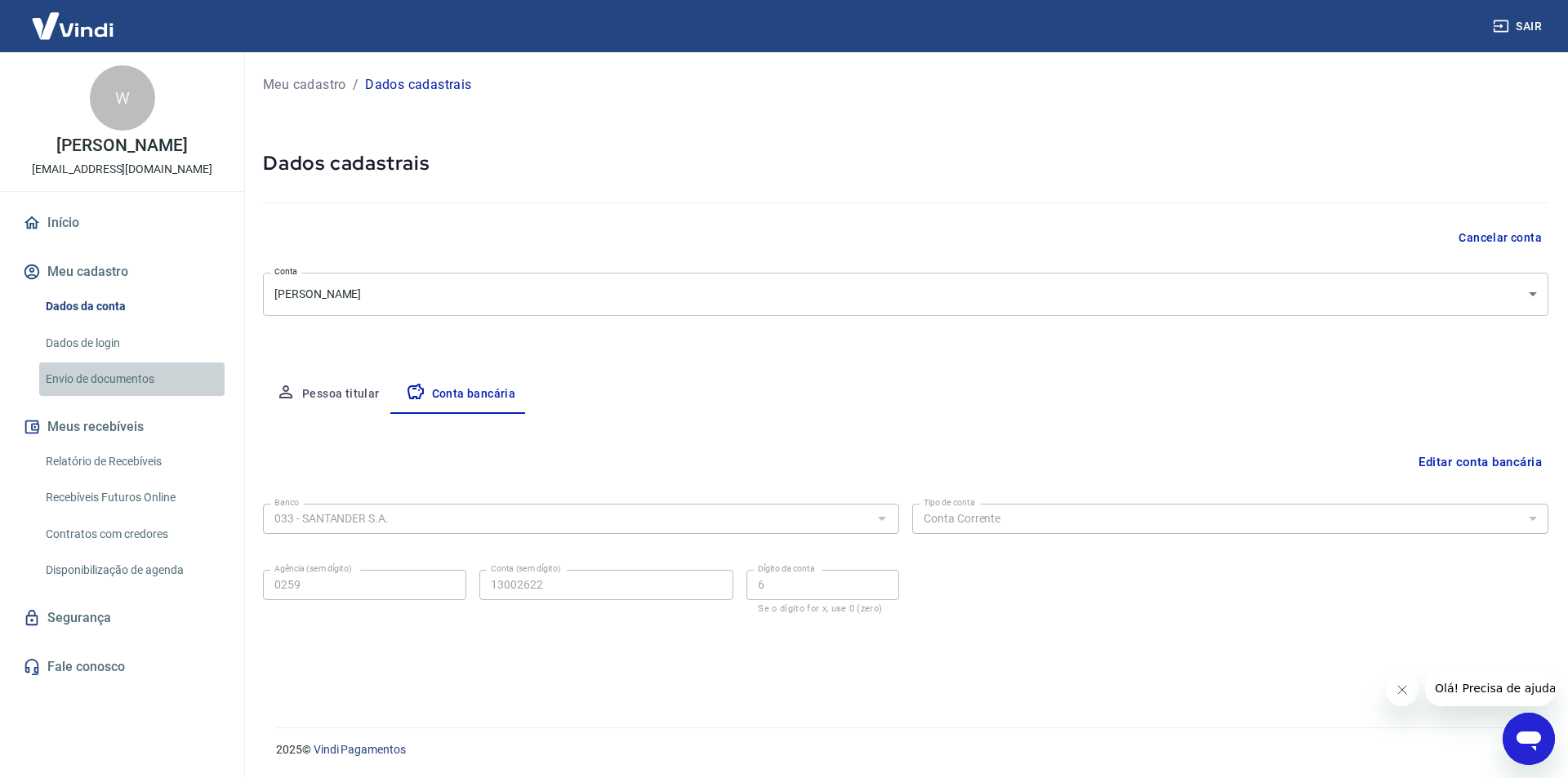
click at [117, 379] on link "Envio de documentos" at bounding box center [132, 379] width 186 height 33
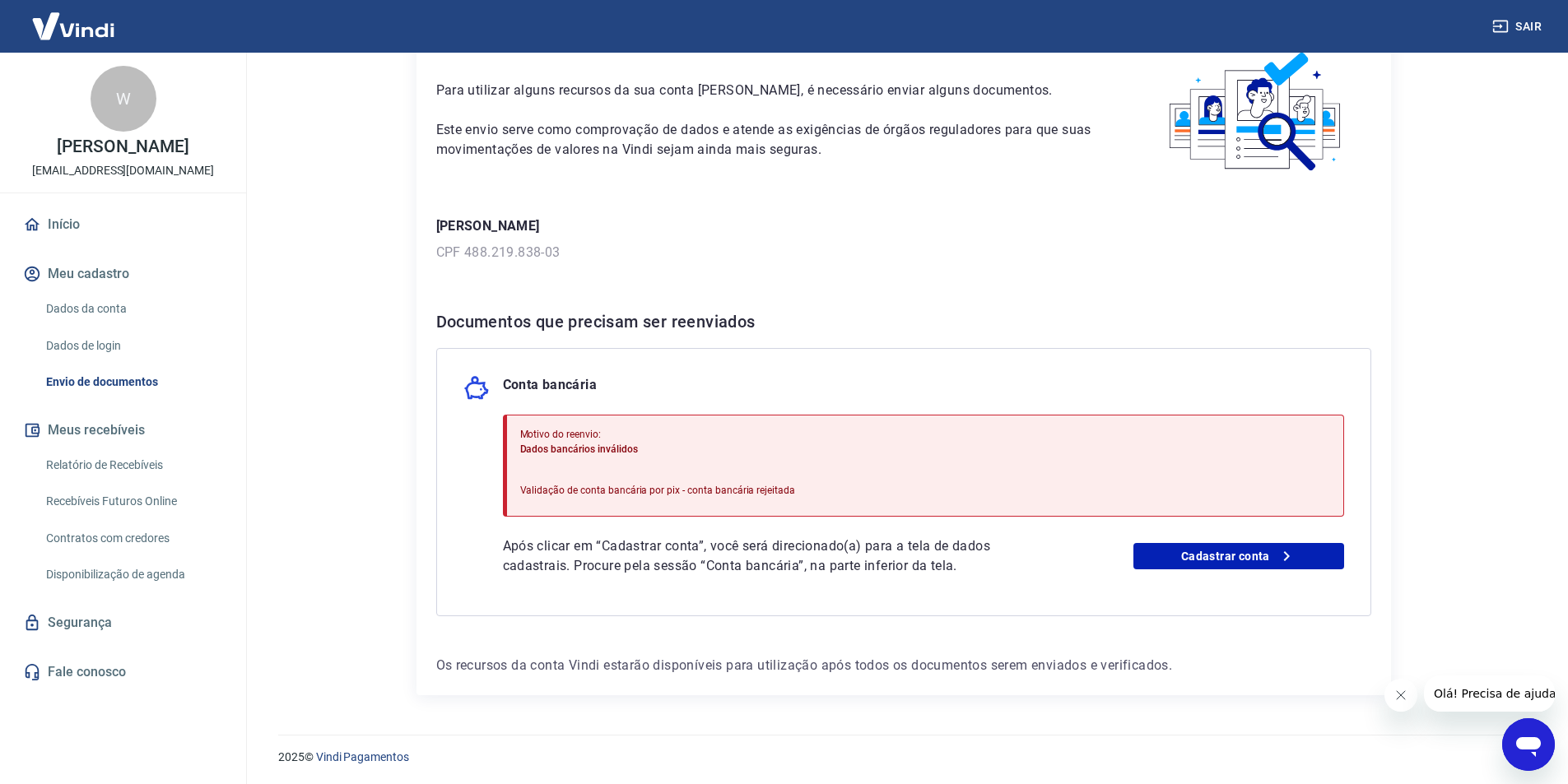
scroll to position [92, 0]
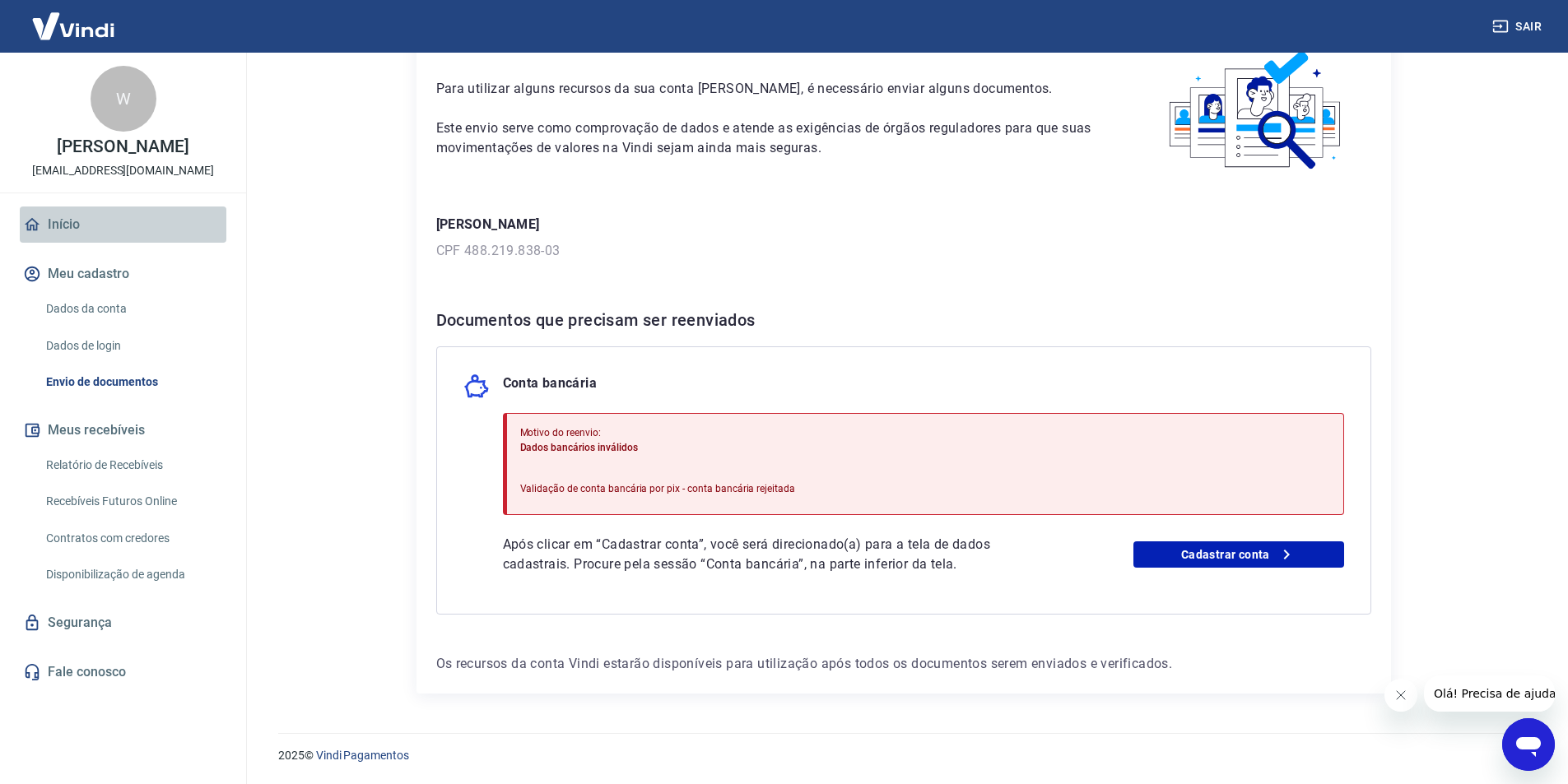
click at [59, 220] on link "Início" at bounding box center [122, 224] width 206 height 36
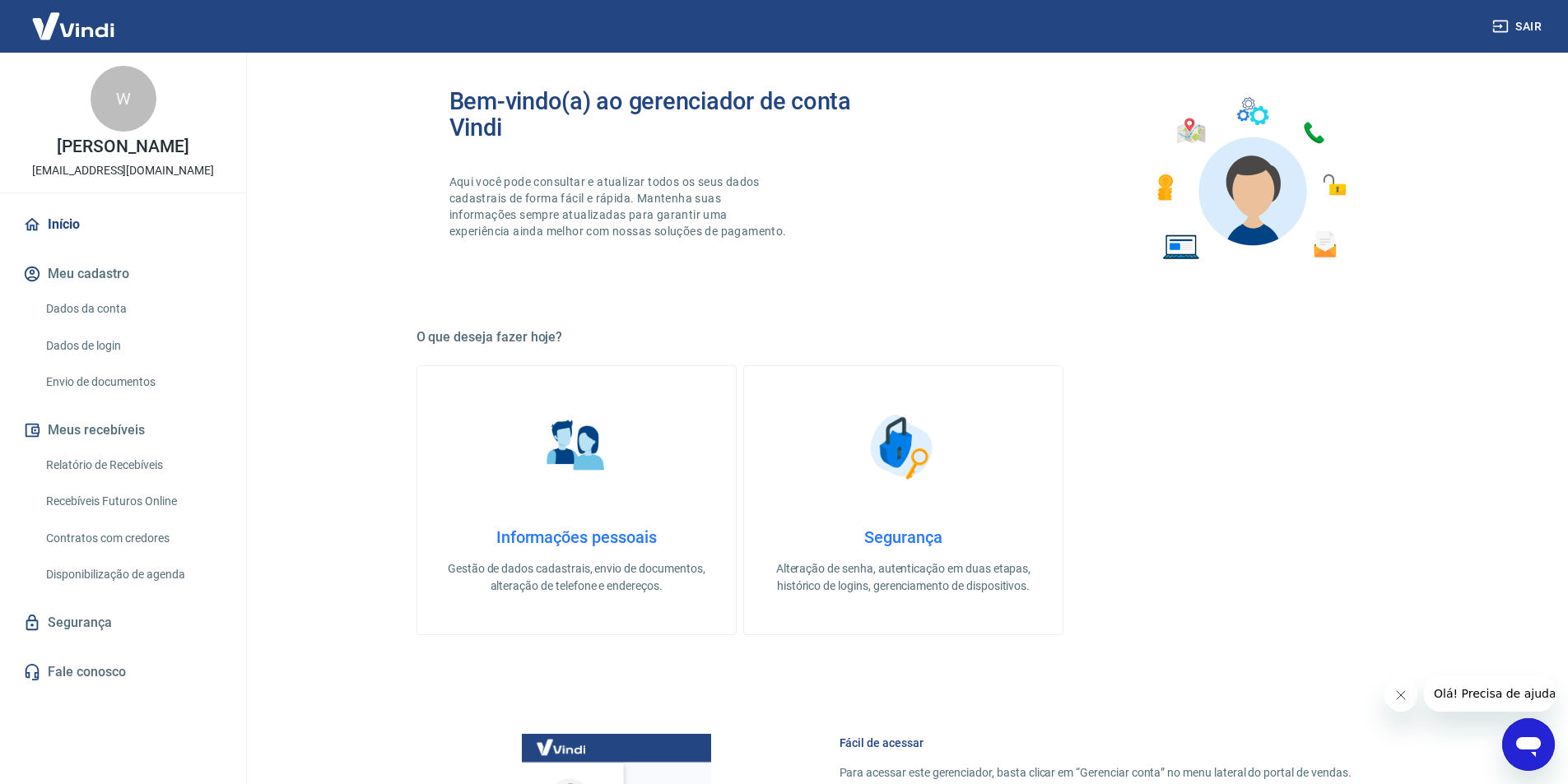
scroll to position [176, 0]
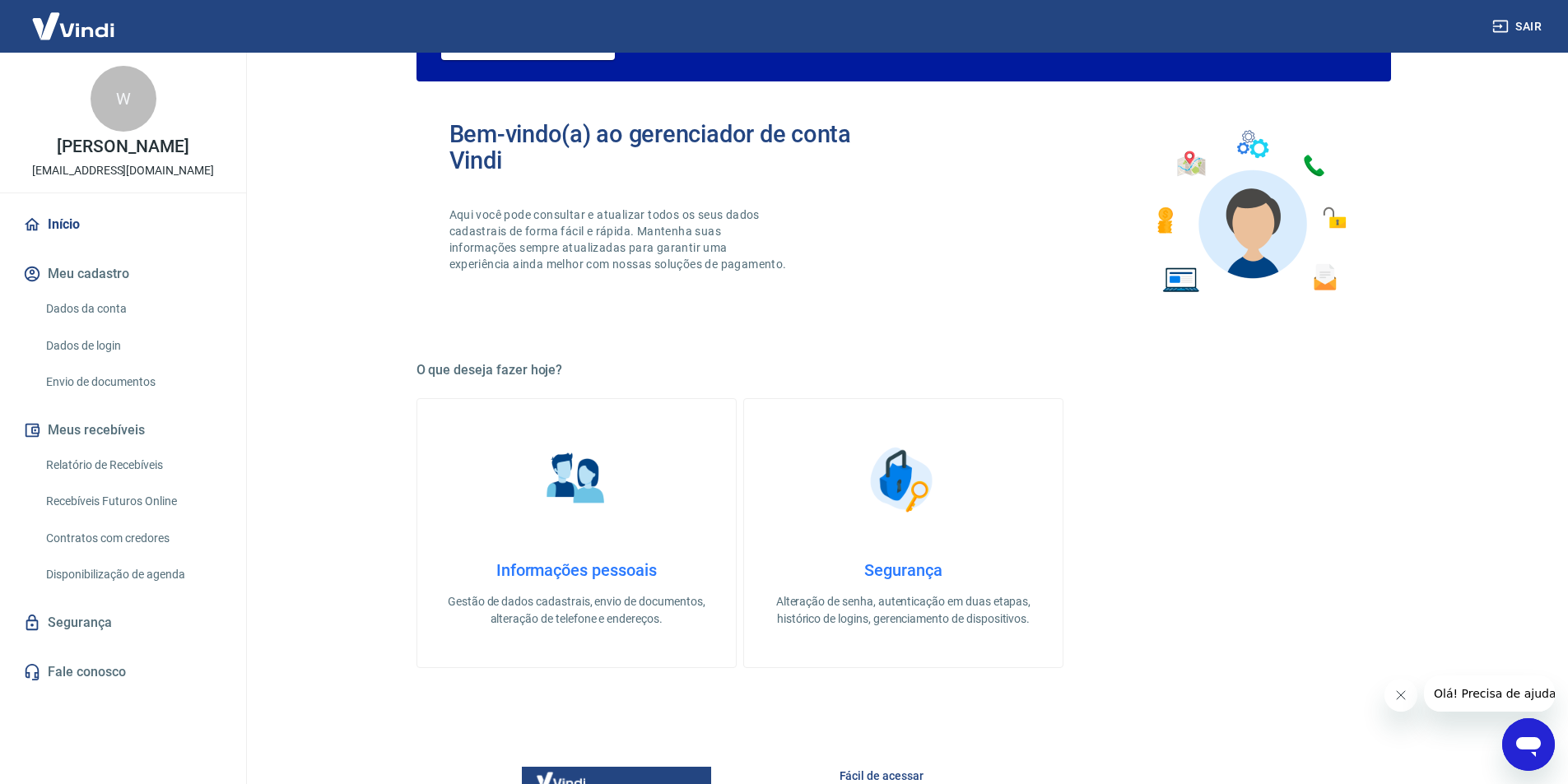
click at [565, 488] on img at bounding box center [576, 479] width 83 height 83
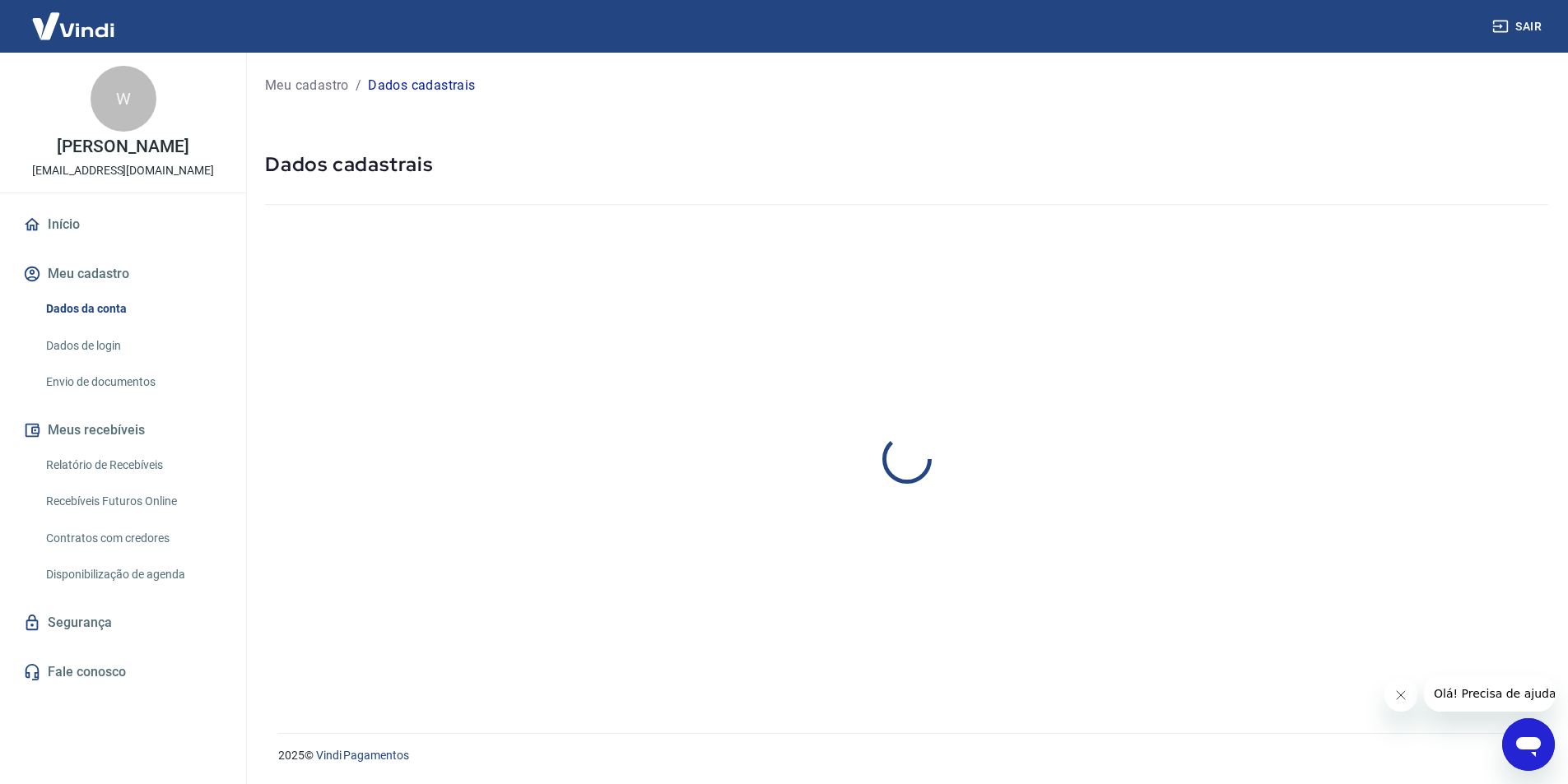
select select "SP"
select select "business"
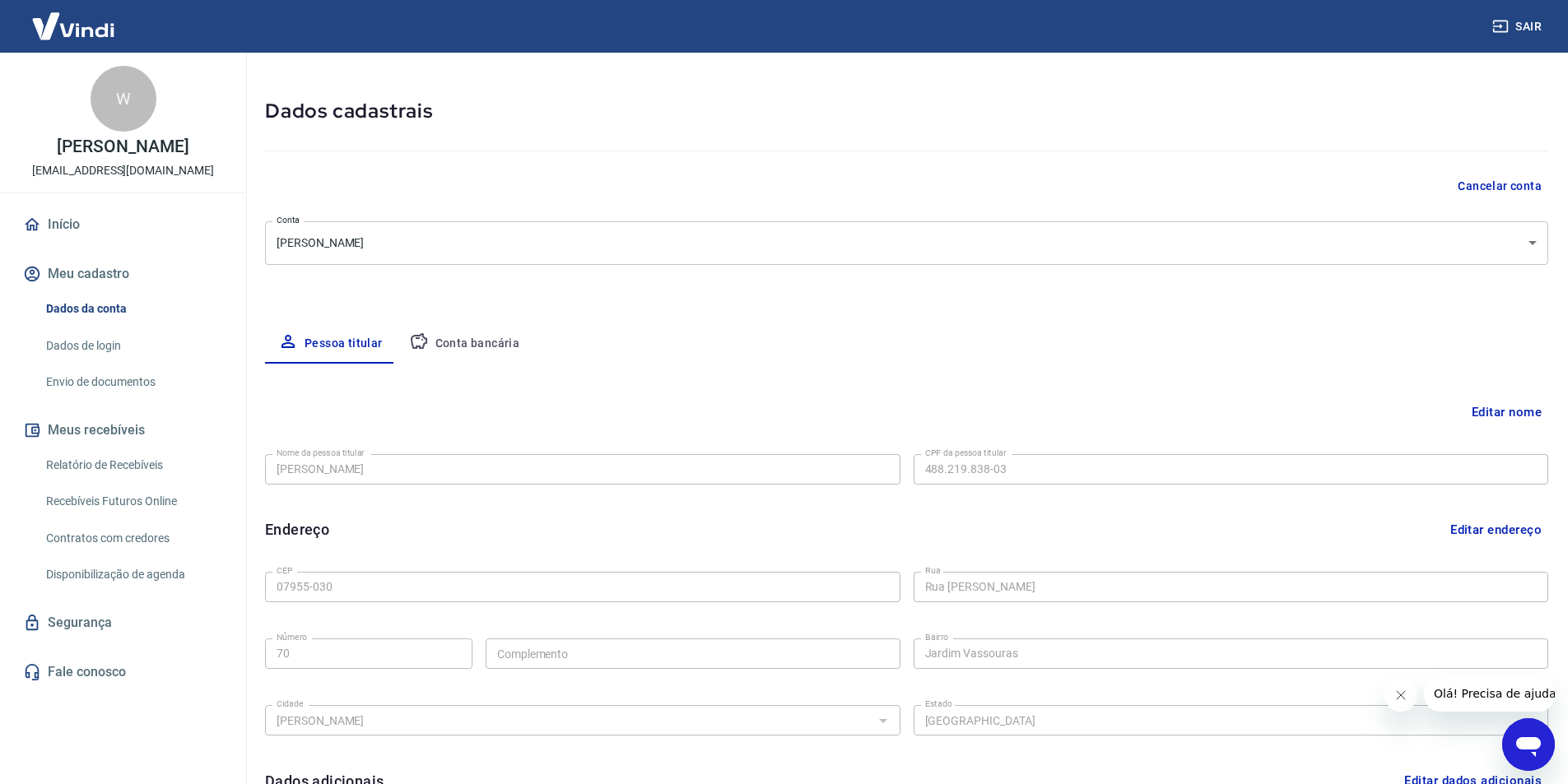
scroll to position [83, 0]
